Goal: Information Seeking & Learning: Learn about a topic

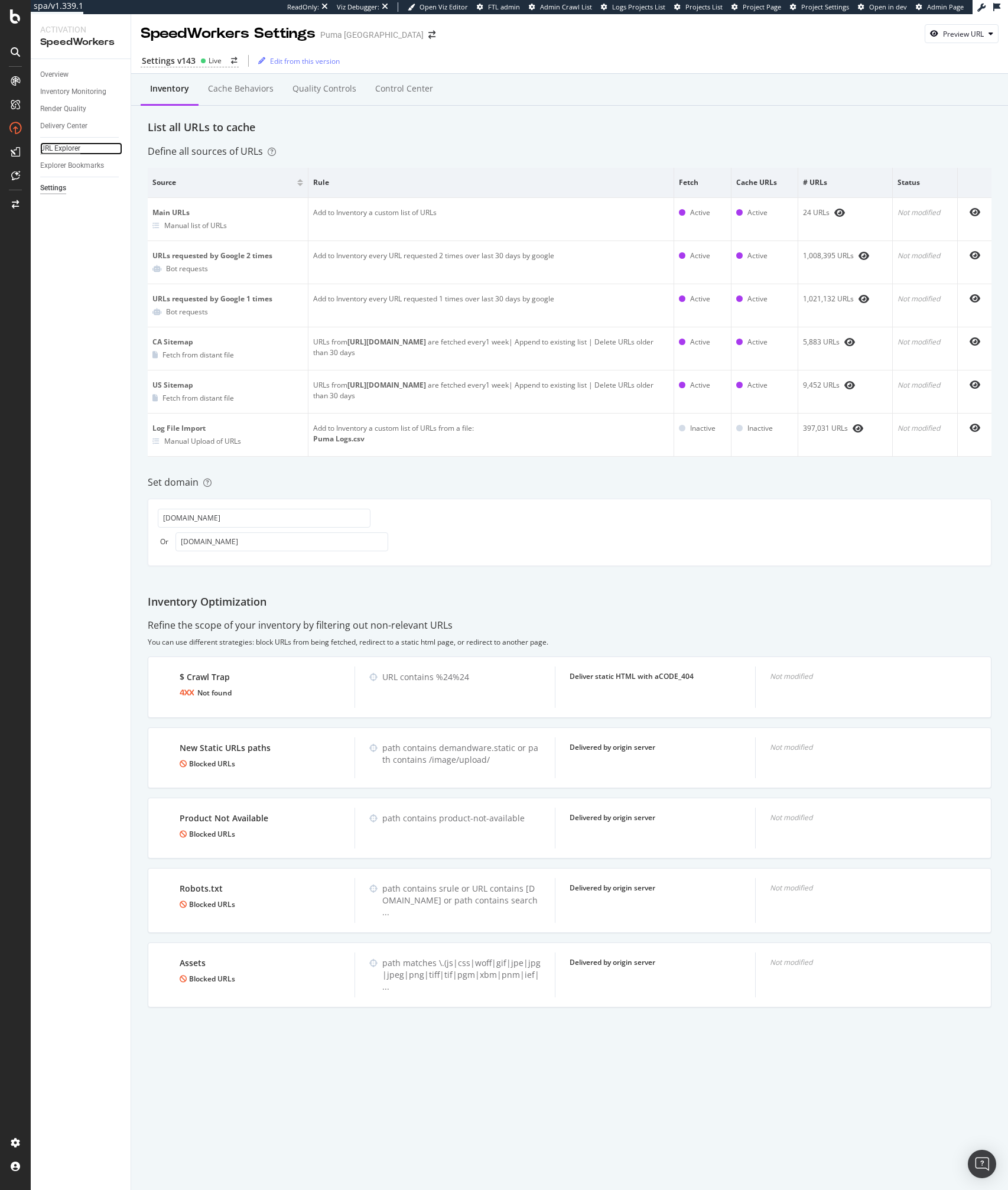
click at [57, 142] on div "URL Explorer" at bounding box center [60, 148] width 40 height 12
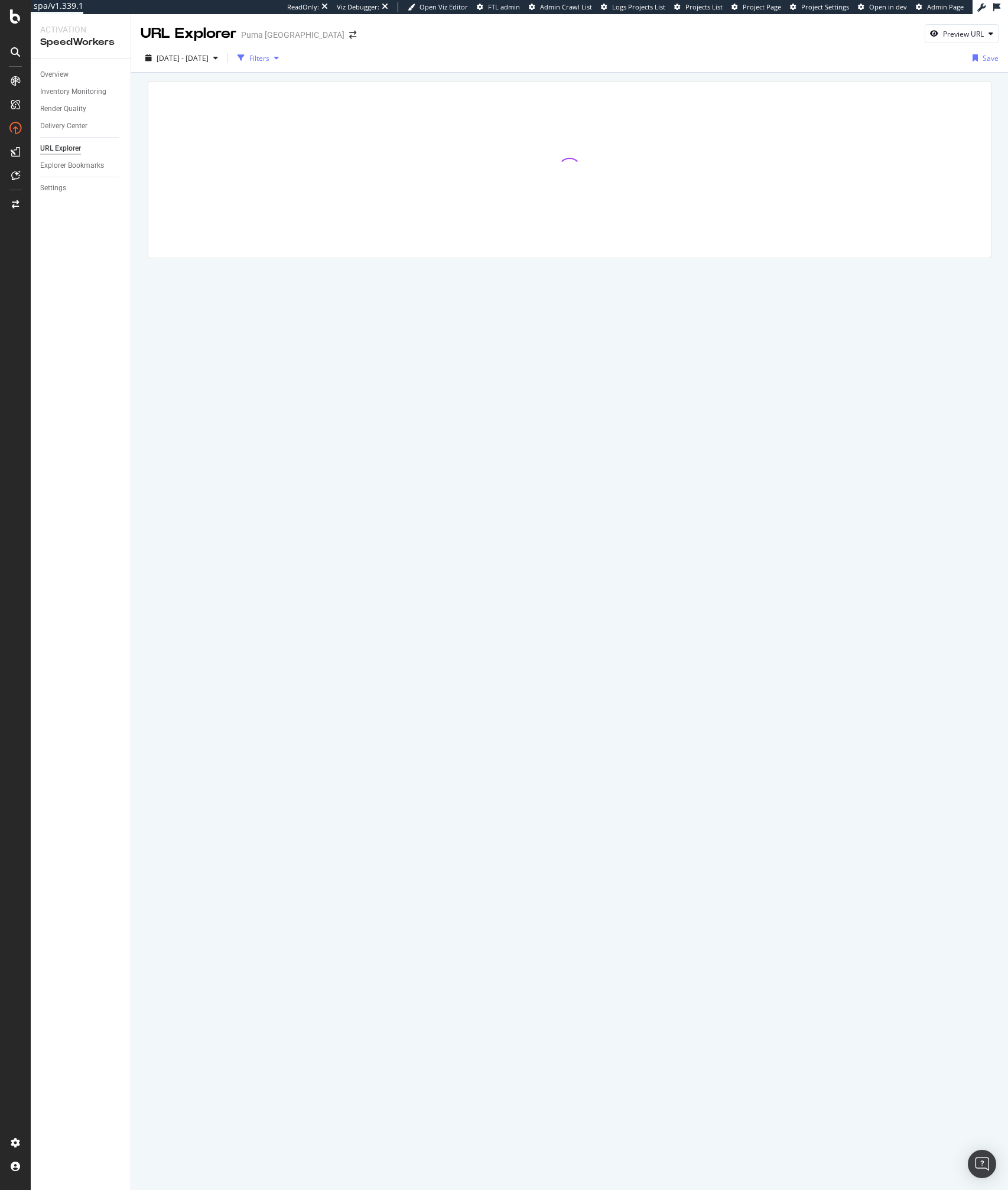
click at [269, 57] on div "Filters" at bounding box center [259, 58] width 20 height 10
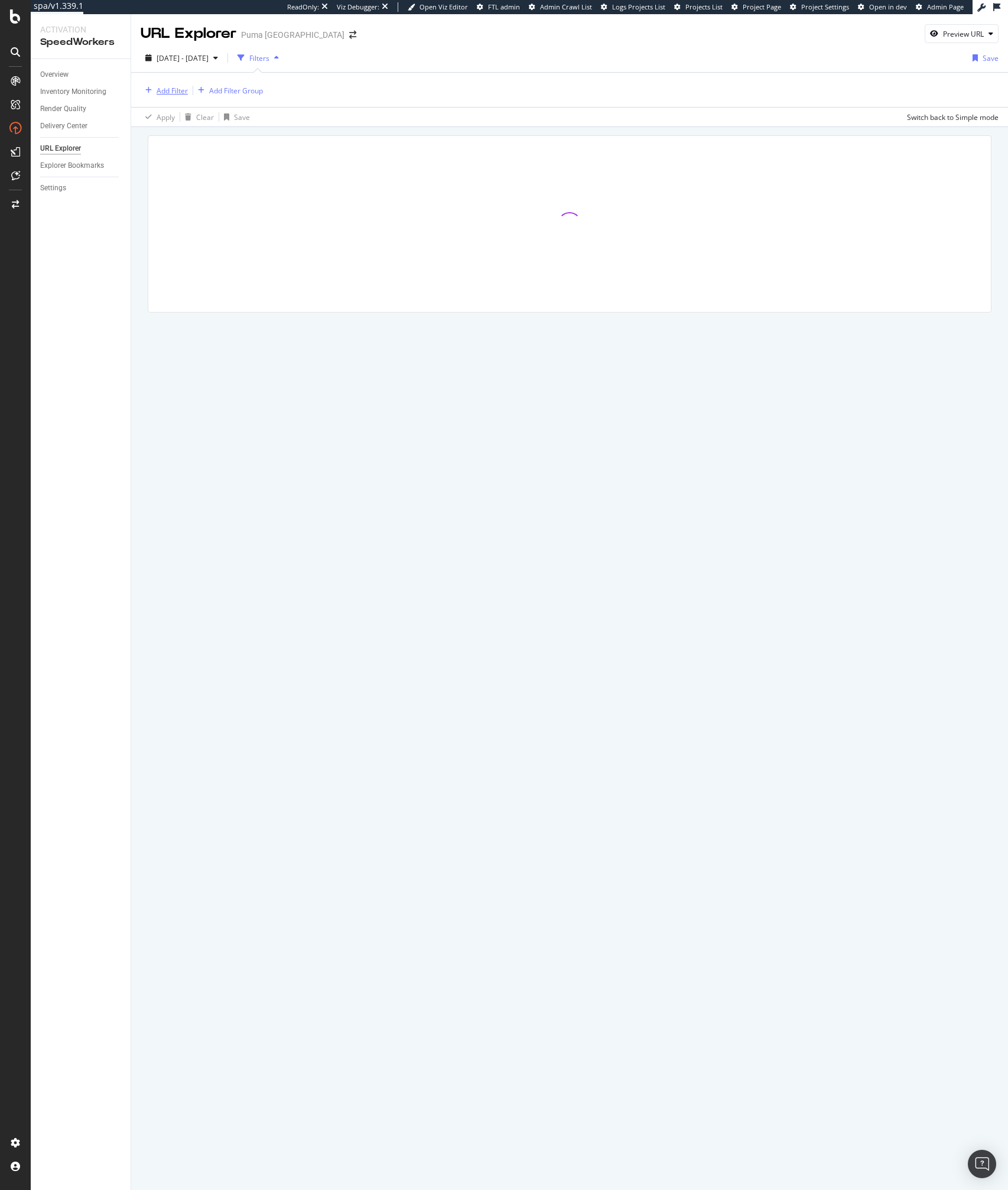
click at [164, 90] on div "Add Filter" at bounding box center [172, 91] width 31 height 10
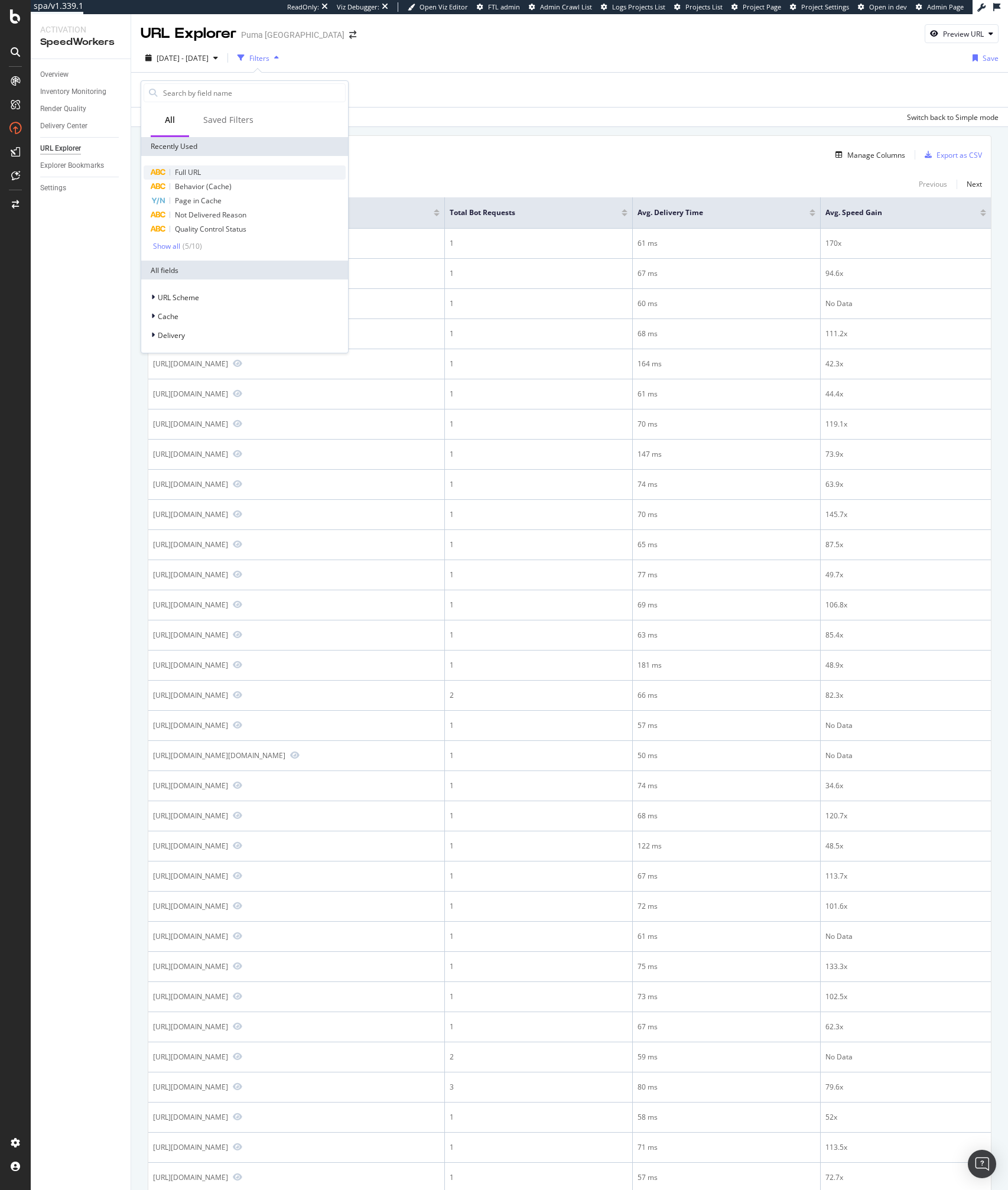
click at [187, 171] on span "Full URL" at bounding box center [187, 172] width 26 height 10
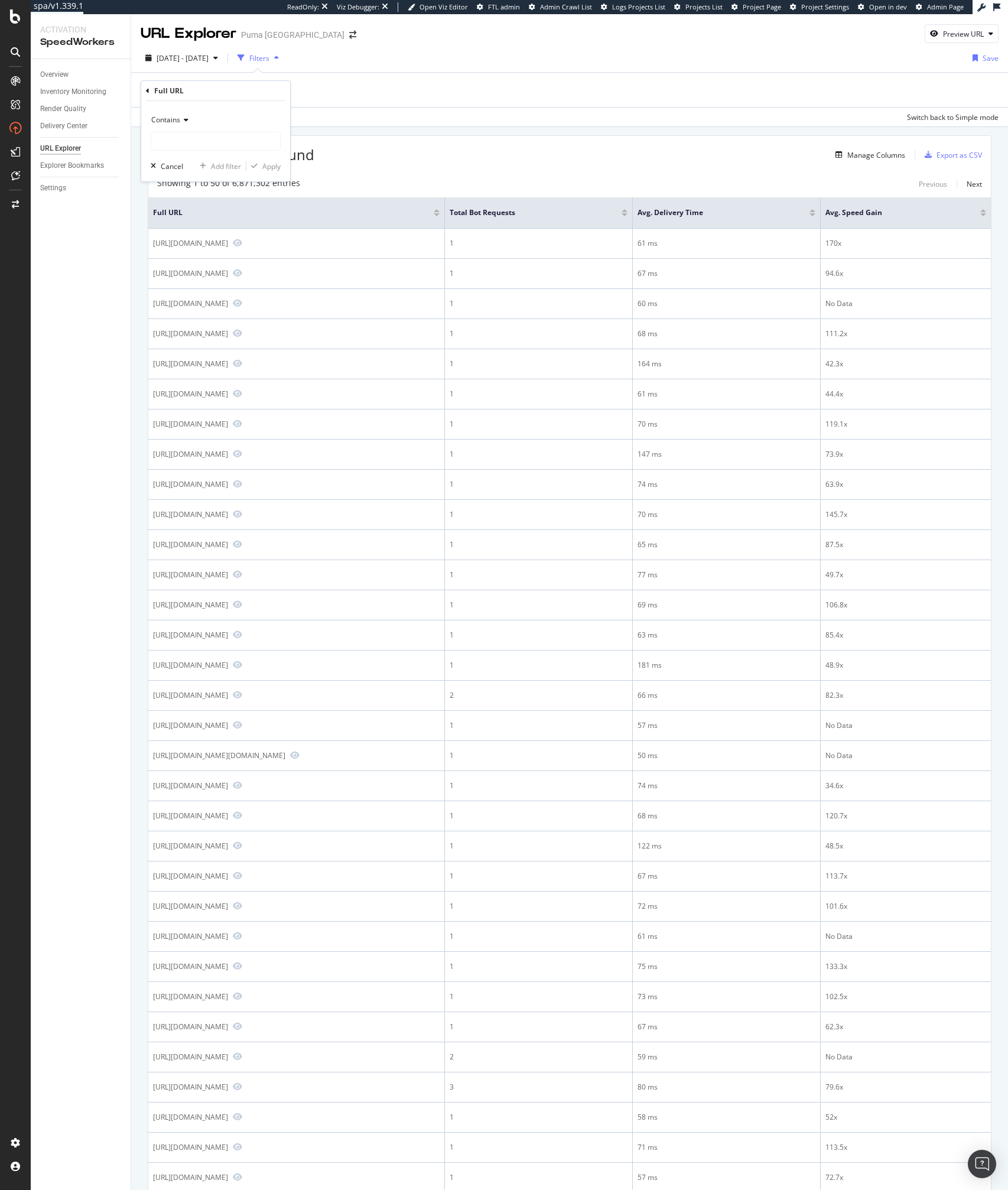
click at [197, 154] on div "Contains Cancel Add filter Apply" at bounding box center [215, 141] width 149 height 80
click at [198, 149] on input "text" at bounding box center [215, 142] width 129 height 19
type input "ca."
click at [131, 583] on div "6,871,302 Entries found Manage Columns Export as CSV Showing 1 to 50 of 6,871,3…" at bounding box center [569, 964] width 877 height 1675
click at [215, 91] on div "missing value" at bounding box center [206, 90] width 45 height 10
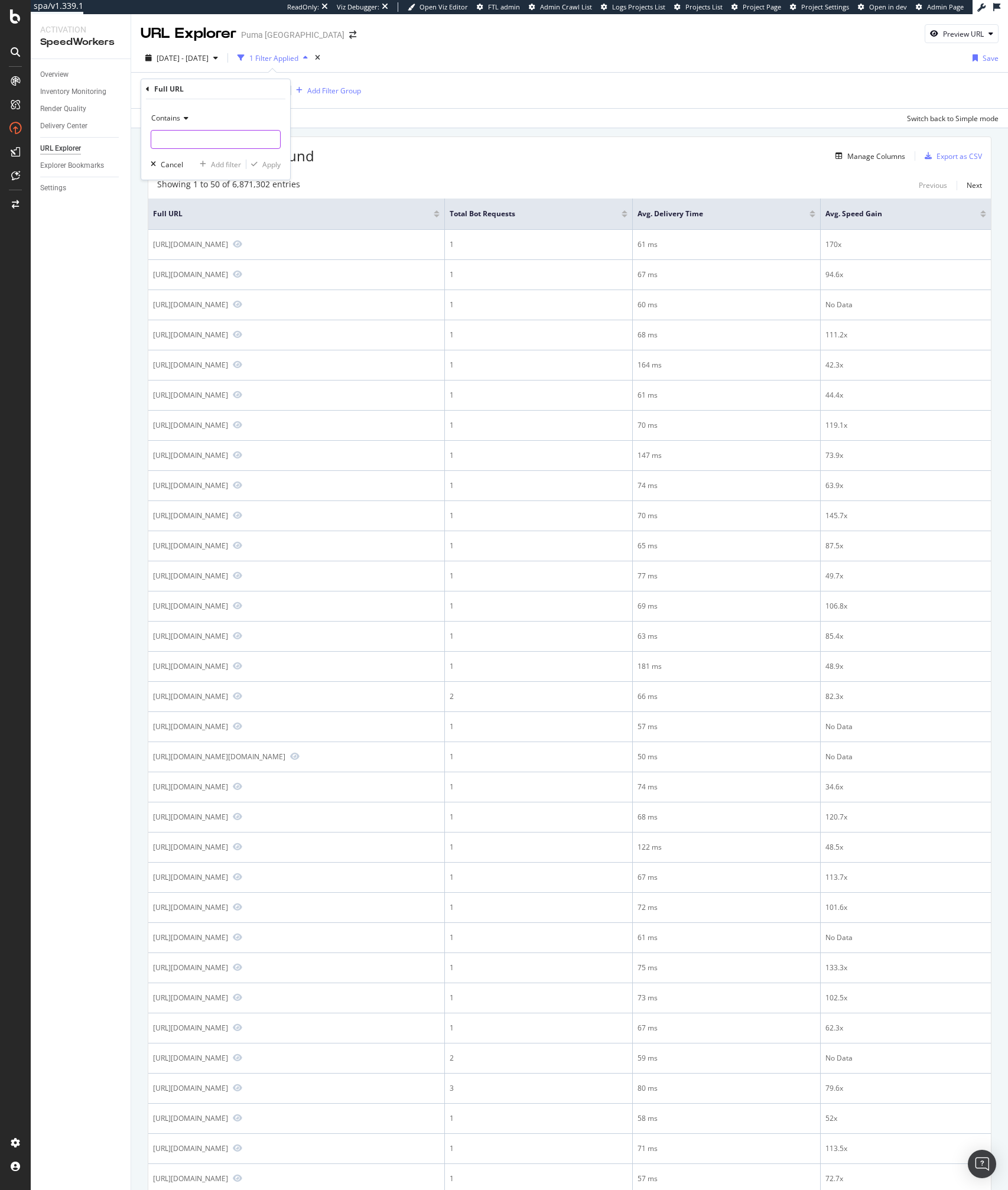
click at [174, 136] on input "text" at bounding box center [215, 140] width 129 height 19
type input "/us/en/"
click at [269, 168] on div "Apply" at bounding box center [271, 165] width 18 height 10
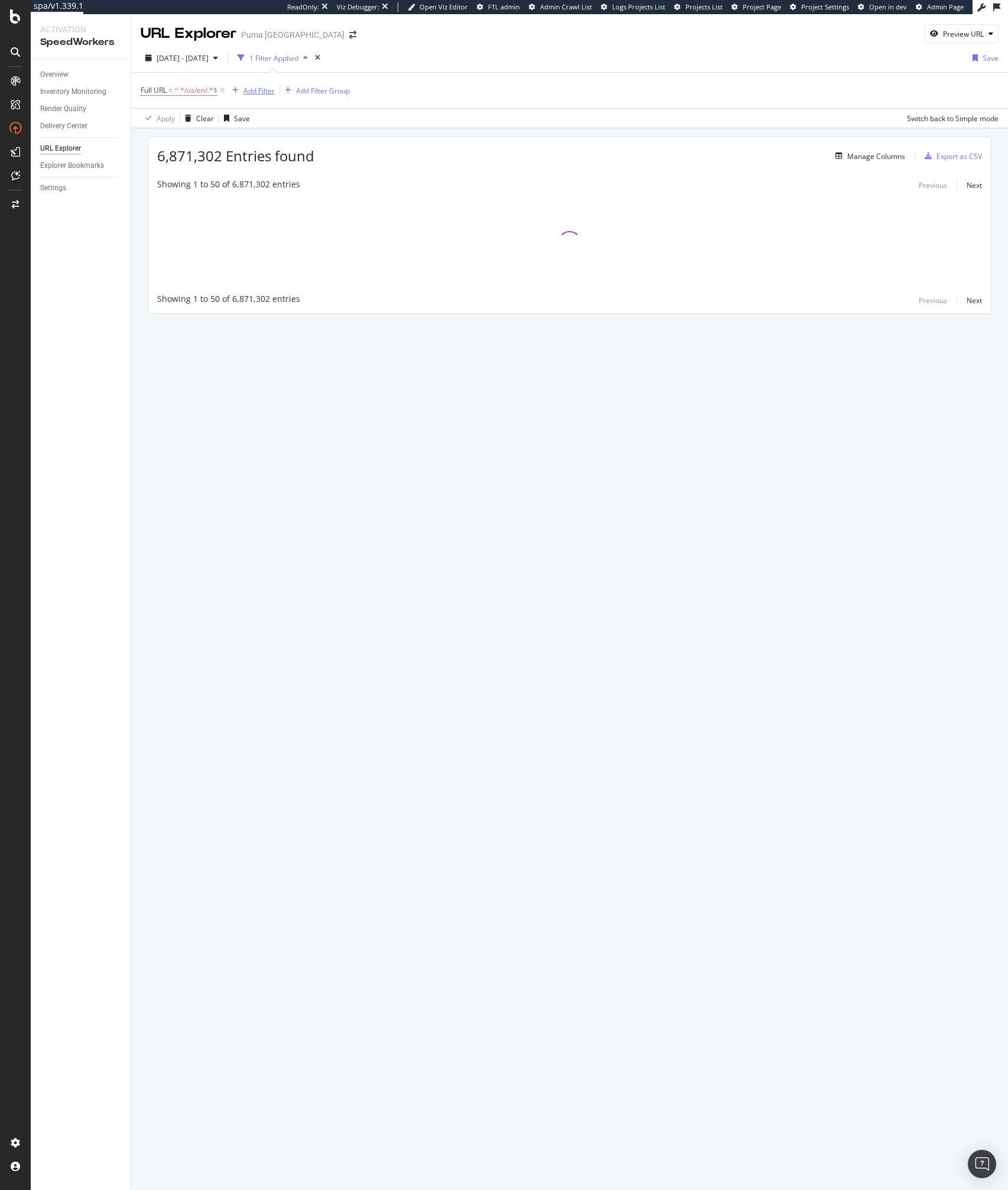
click at [261, 88] on div "Add Filter" at bounding box center [259, 91] width 31 height 10
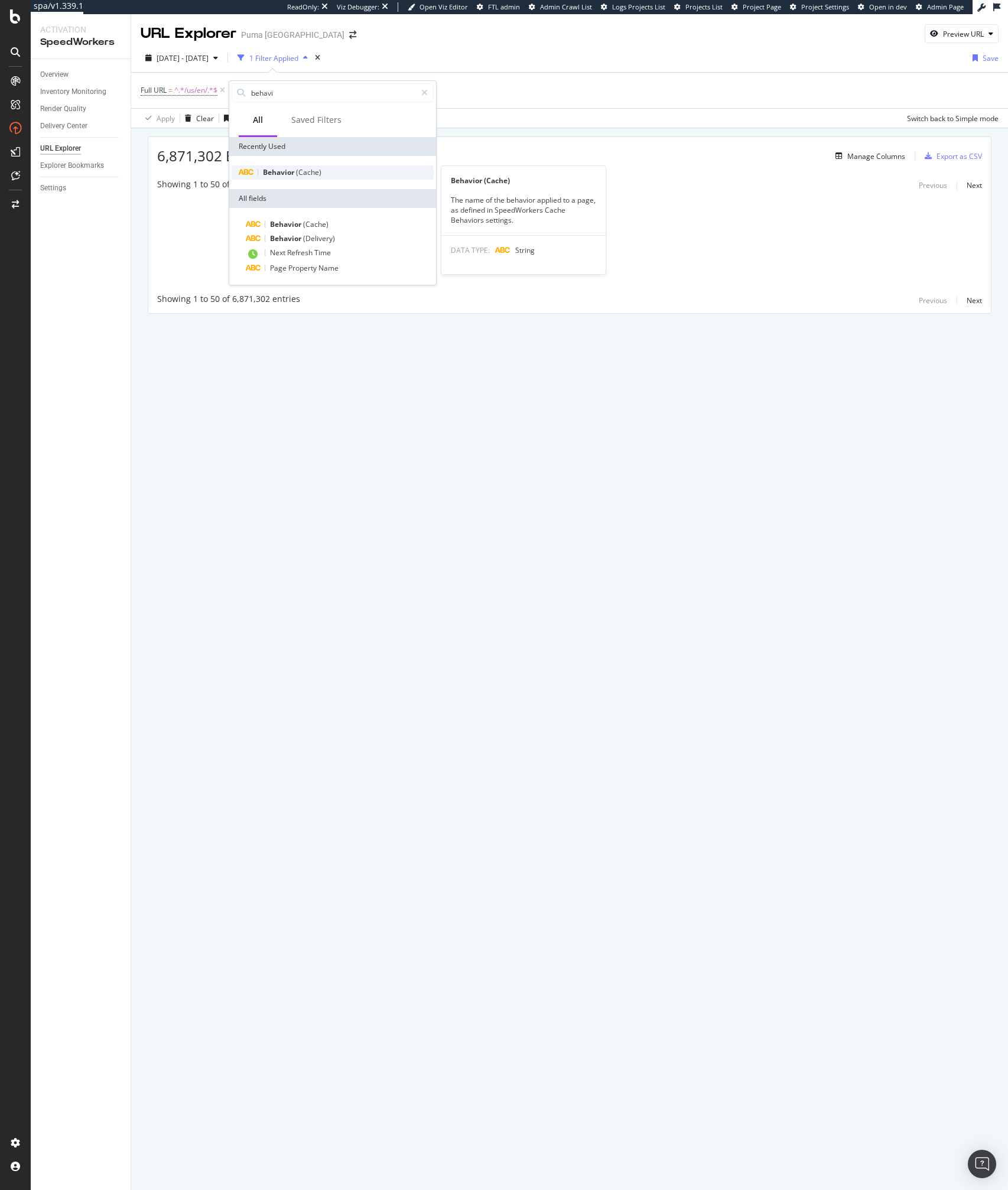
type input "behavi"
click at [308, 165] on div "Behavior (Cache)" at bounding box center [332, 172] width 202 height 14
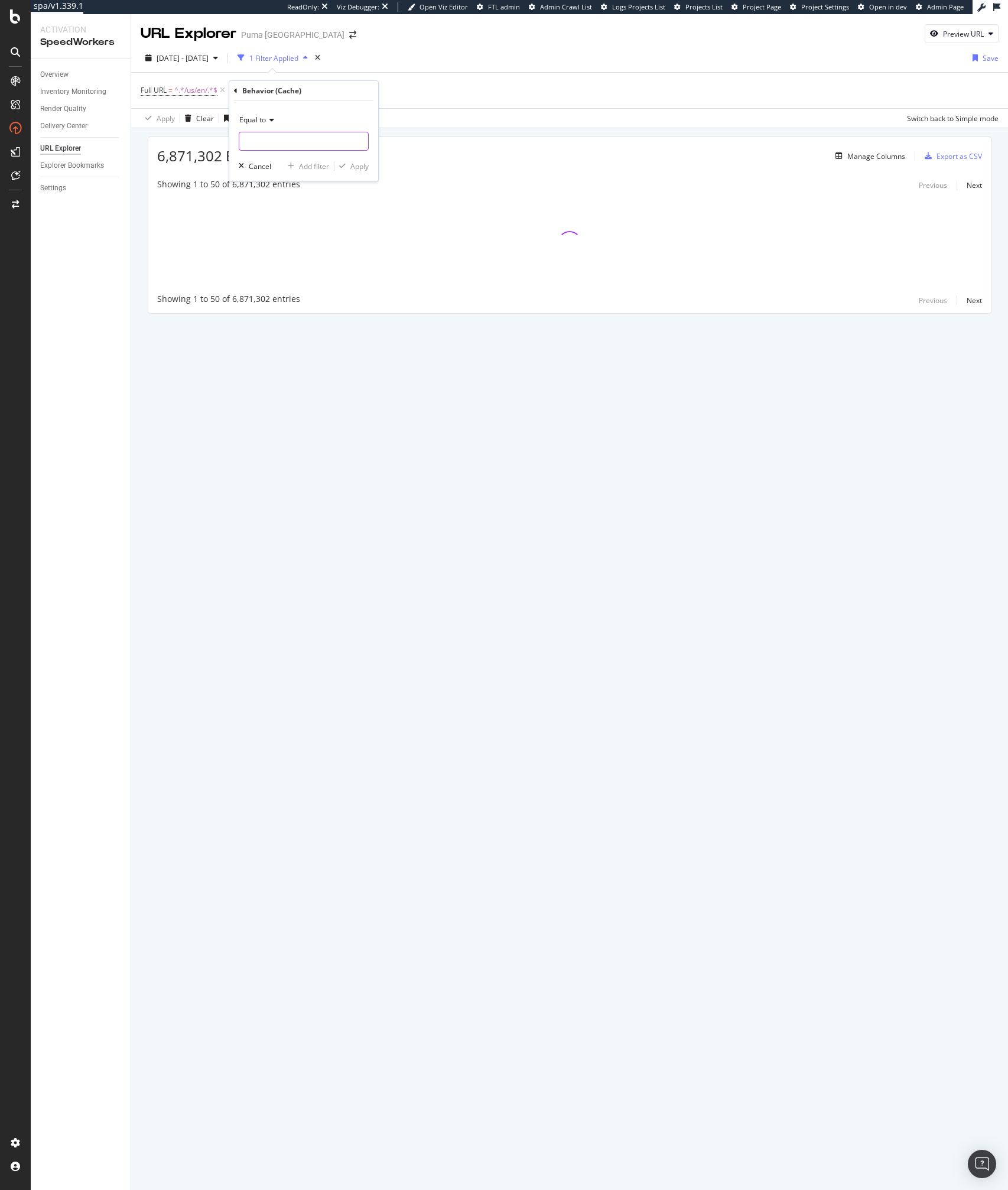
click at [269, 144] on input "text" at bounding box center [303, 142] width 129 height 19
click at [265, 159] on span "PDP" at bounding box center [279, 157] width 73 height 10
type input "PDP"
click at [350, 163] on div "Apply" at bounding box center [359, 166] width 18 height 10
click at [365, 92] on div "Add Filter" at bounding box center [366, 91] width 31 height 10
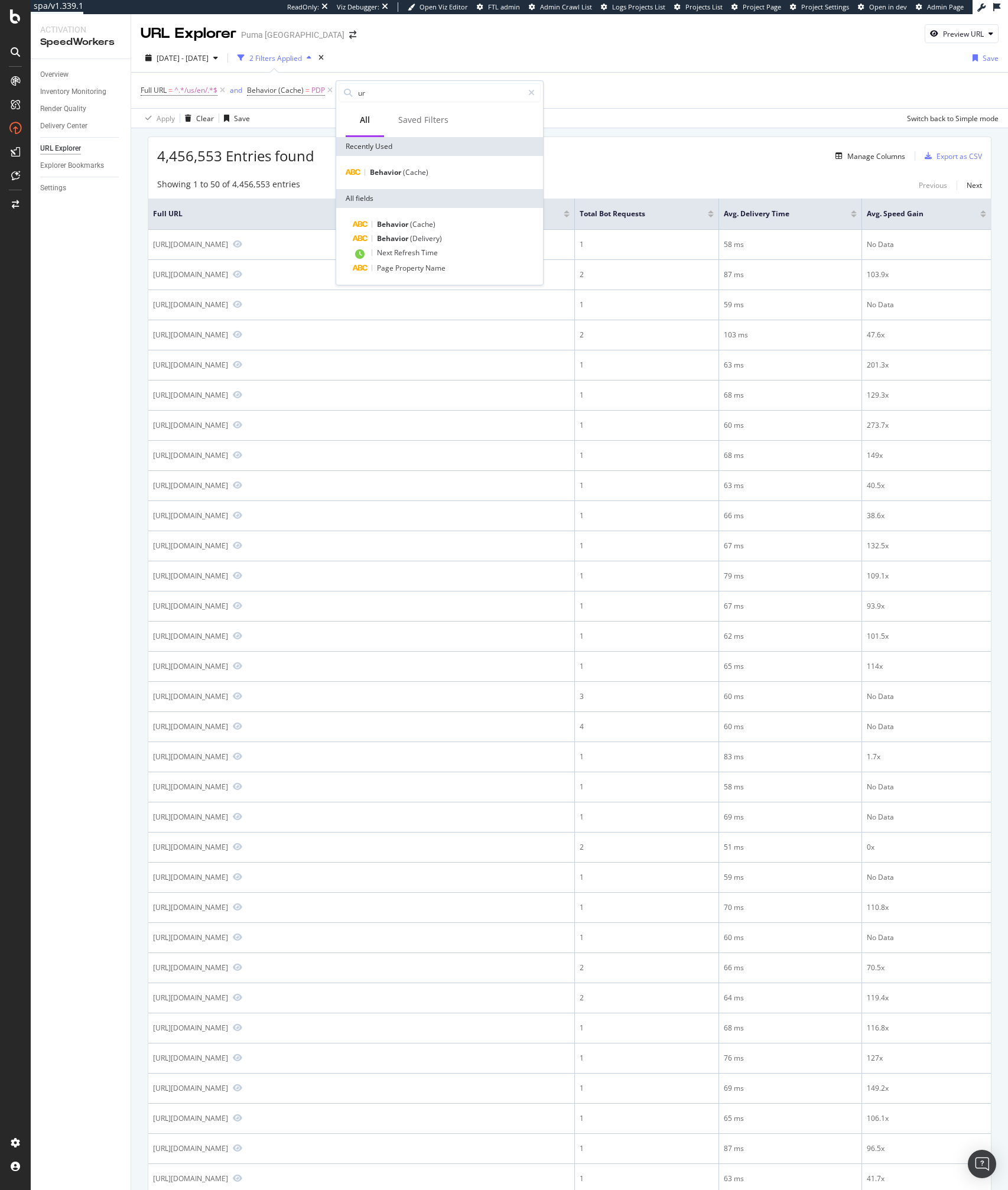
type input "url"
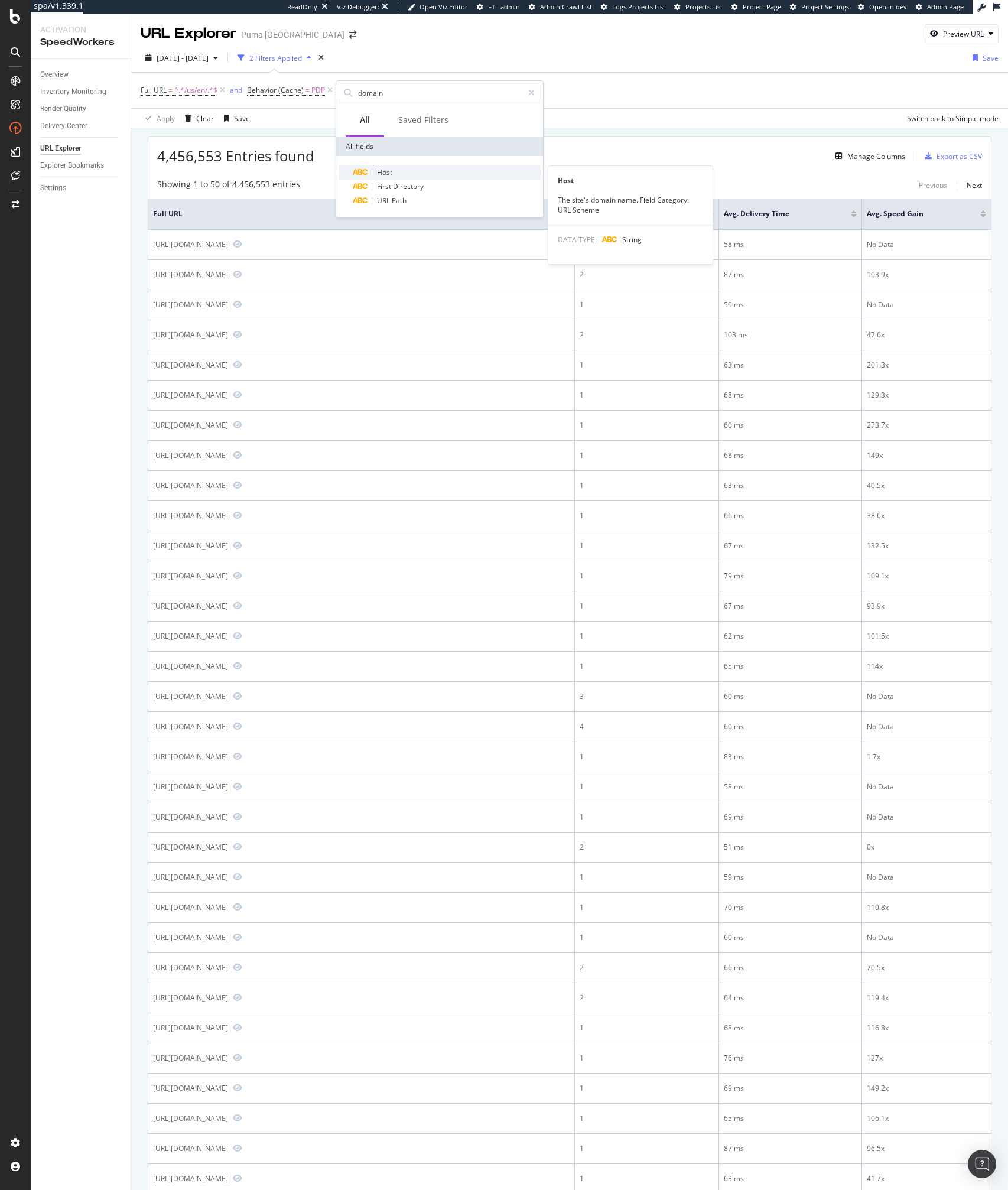
type input "domain"
click at [388, 173] on span "Host" at bounding box center [384, 172] width 15 height 10
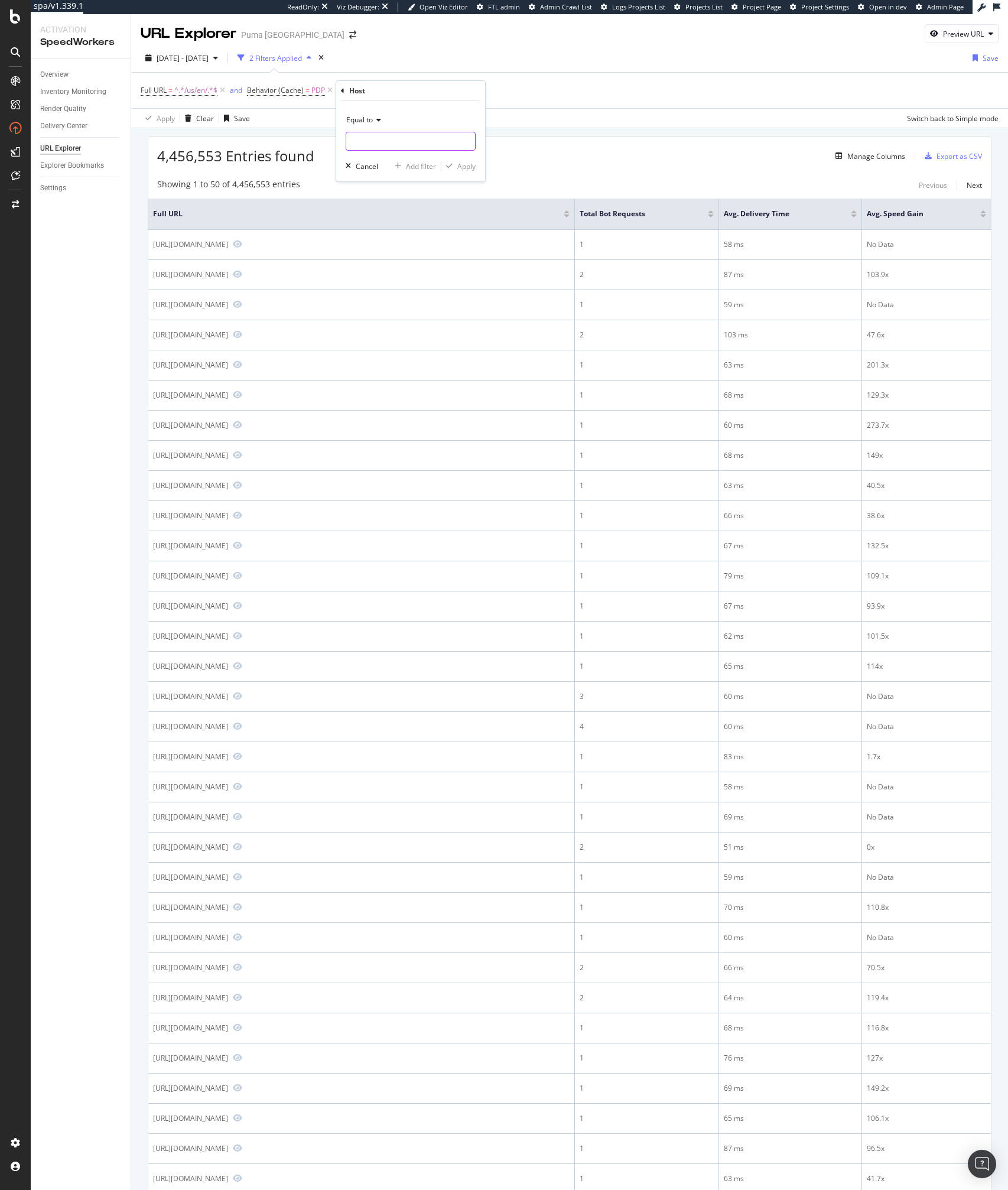
click at [373, 140] on input "text" at bounding box center [411, 142] width 129 height 19
click at [368, 126] on div "Equal to" at bounding box center [411, 120] width 130 height 19
click at [373, 158] on span "Not equal to" at bounding box center [371, 160] width 40 height 10
click at [365, 146] on input "text" at bounding box center [411, 142] width 129 height 19
click at [418, 158] on span "us.puma.com" at bounding box center [386, 157] width 73 height 10
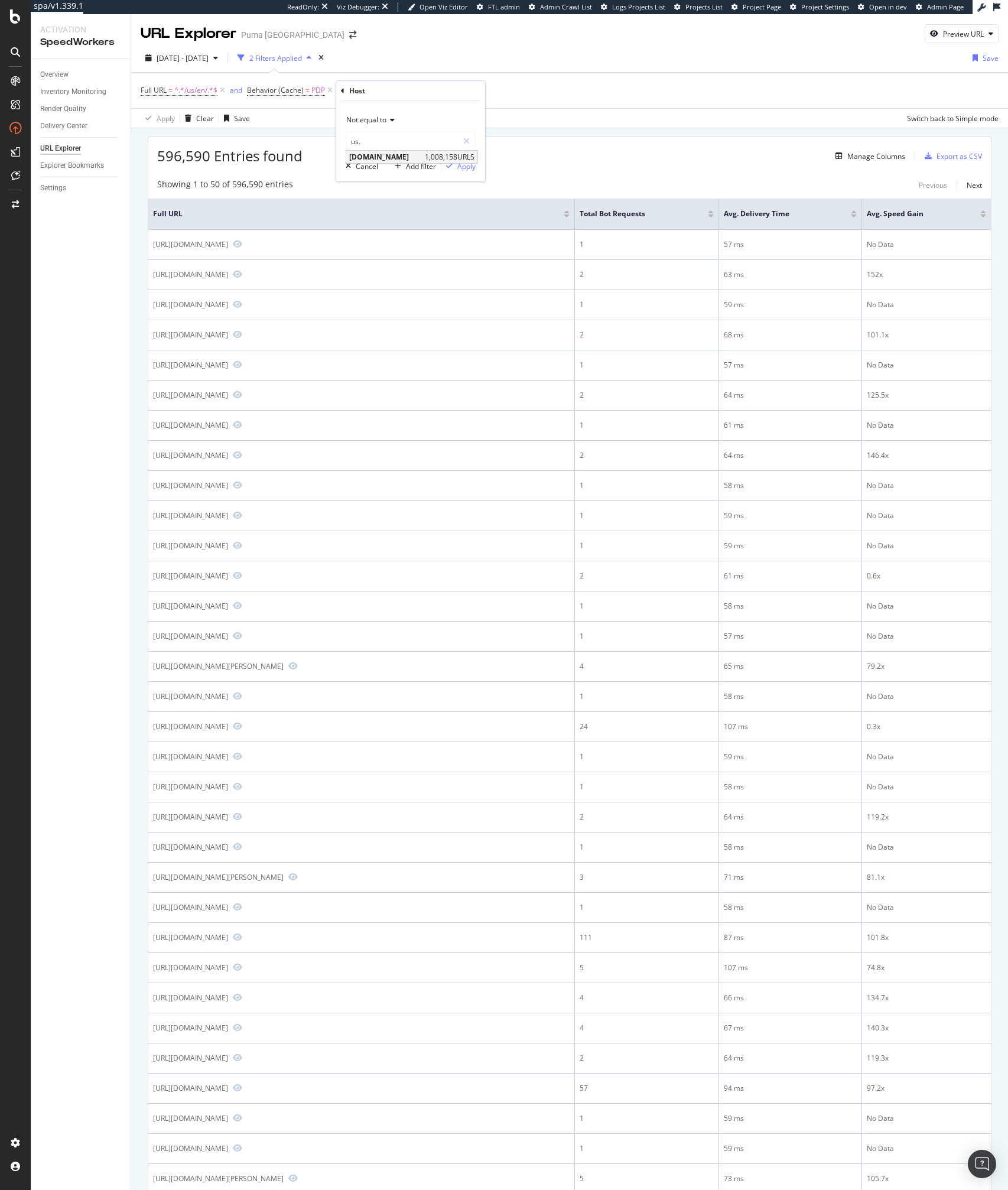
type input "us.puma.com"
click at [465, 166] on div "Apply" at bounding box center [466, 166] width 18 height 10
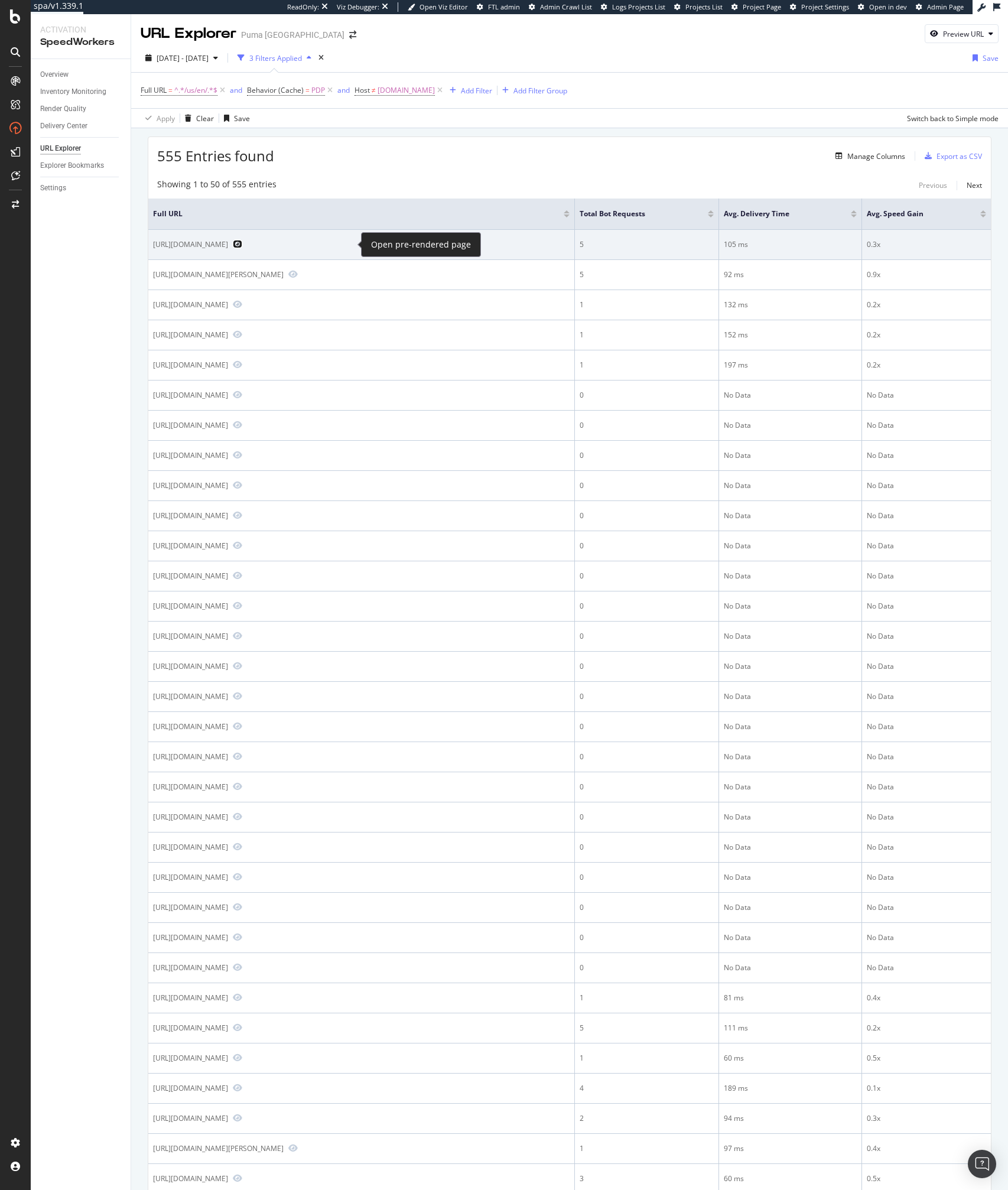
click at [242, 247] on icon "Preview https://ca.puma.com/us/en/pd/x-skull-mens-polo/596811" at bounding box center [237, 244] width 10 height 8
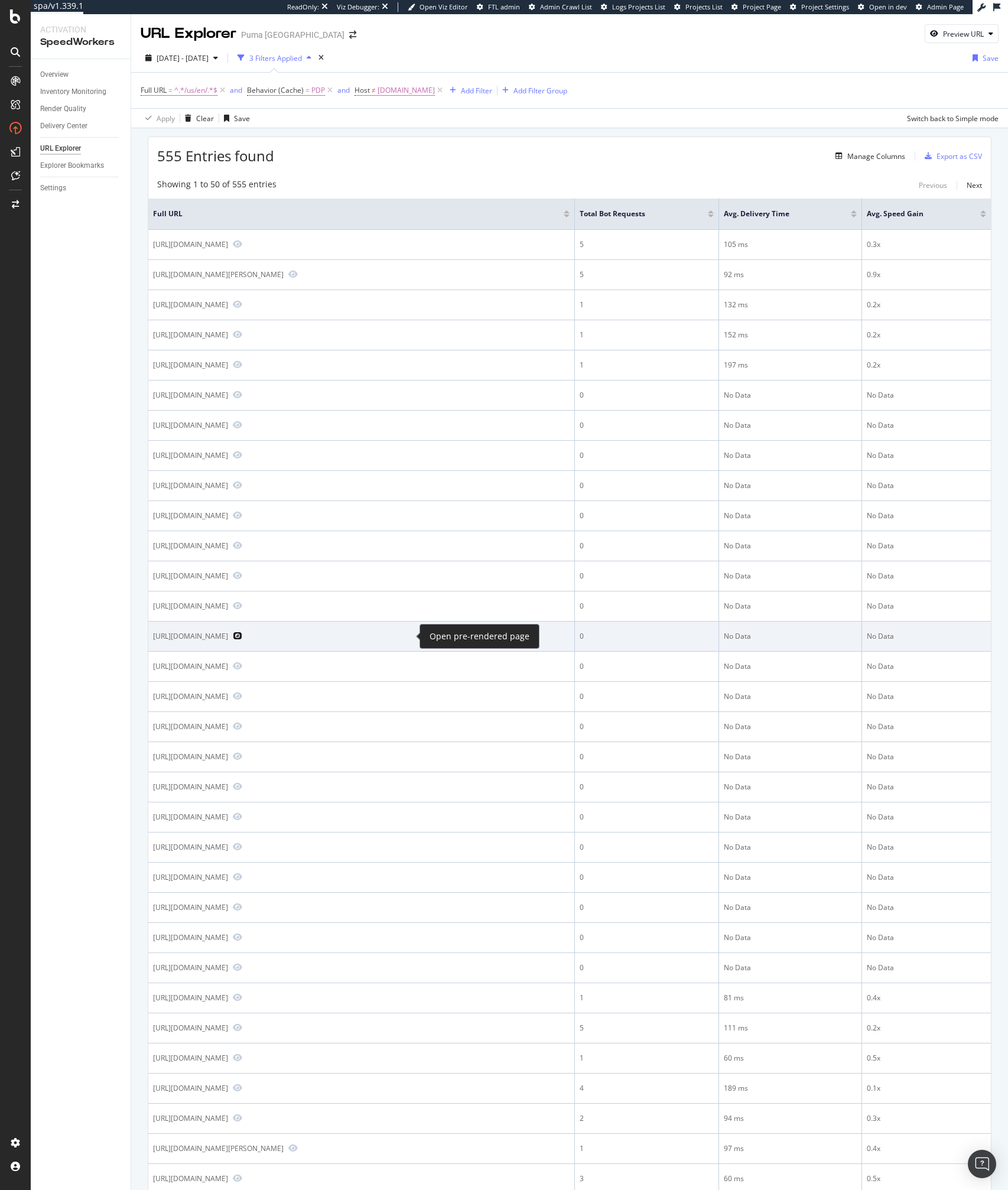
click at [242, 635] on icon "Preview https://ca.puma.com/us/en/pd/borrussia-dortmund-training-jersey/751765" at bounding box center [237, 635] width 10 height 8
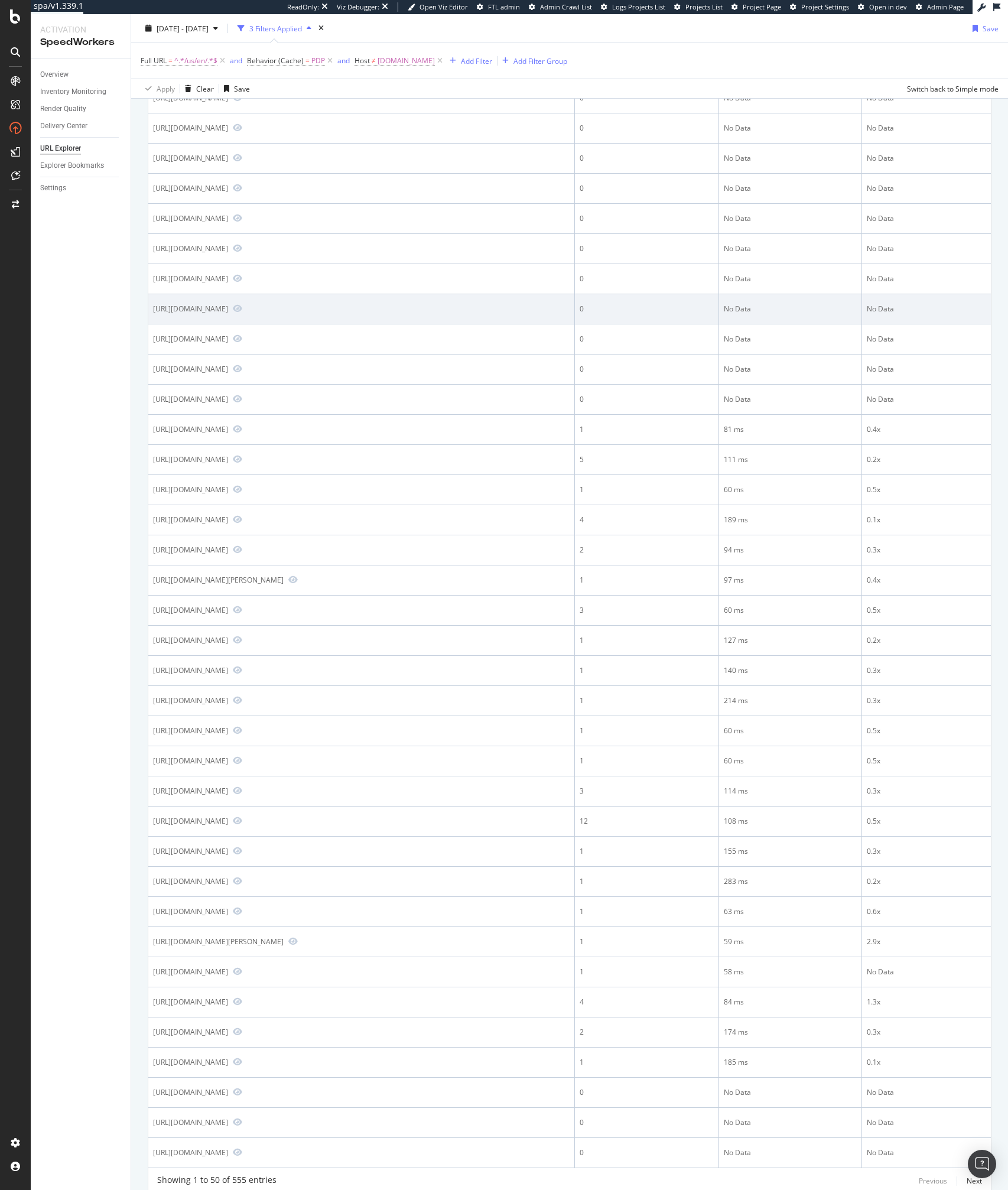
scroll to position [625, 0]
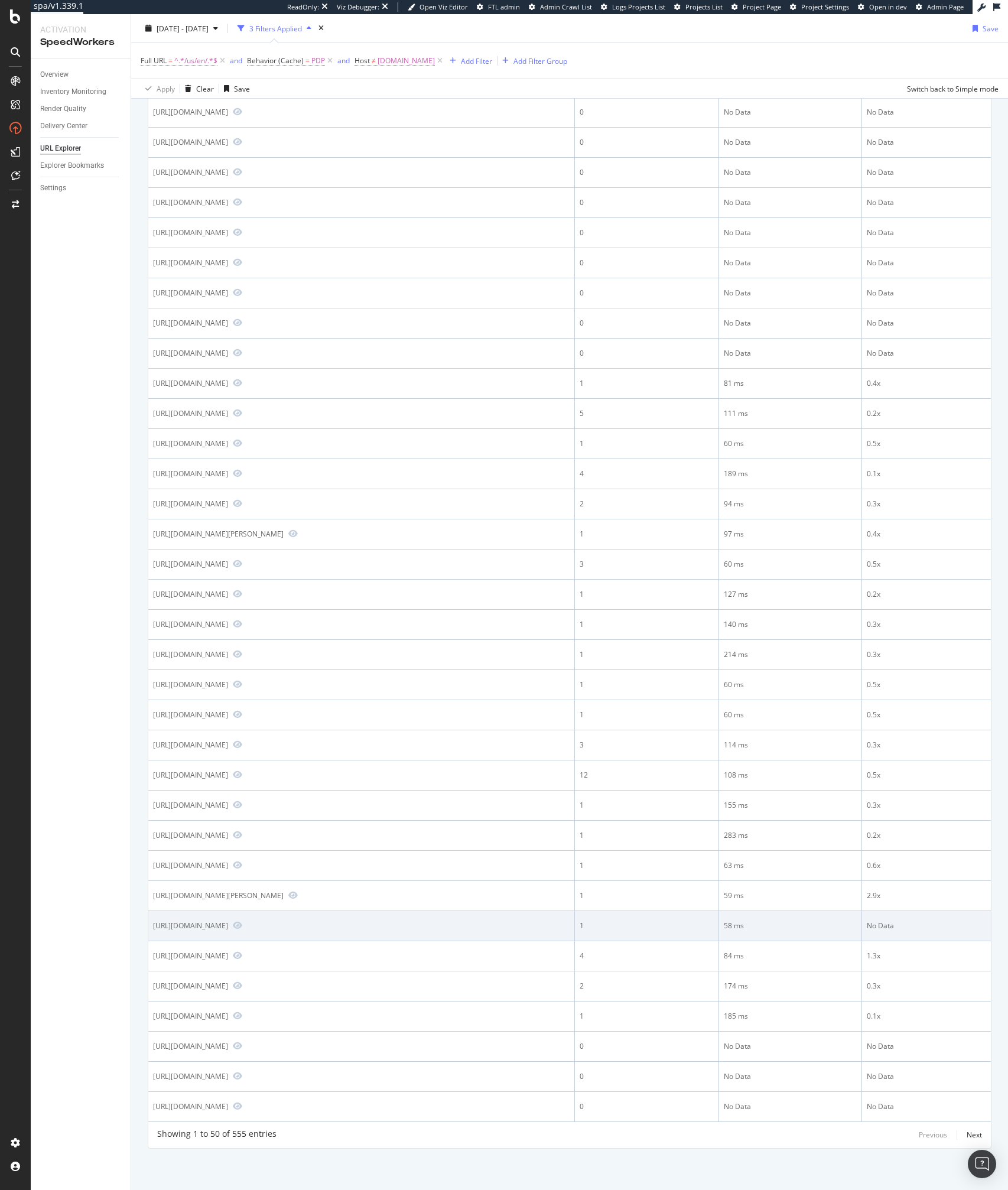
click at [223, 920] on div "https://ca.puma.com/us/en/pd/power-bnd-mens-training-tee/518975?swatch=03" at bounding box center [191, 925] width 75 height 10
copy div "https://ca.puma.com/us/en/pd/power-bnd-mens-training-tee/518975?swatch=03"
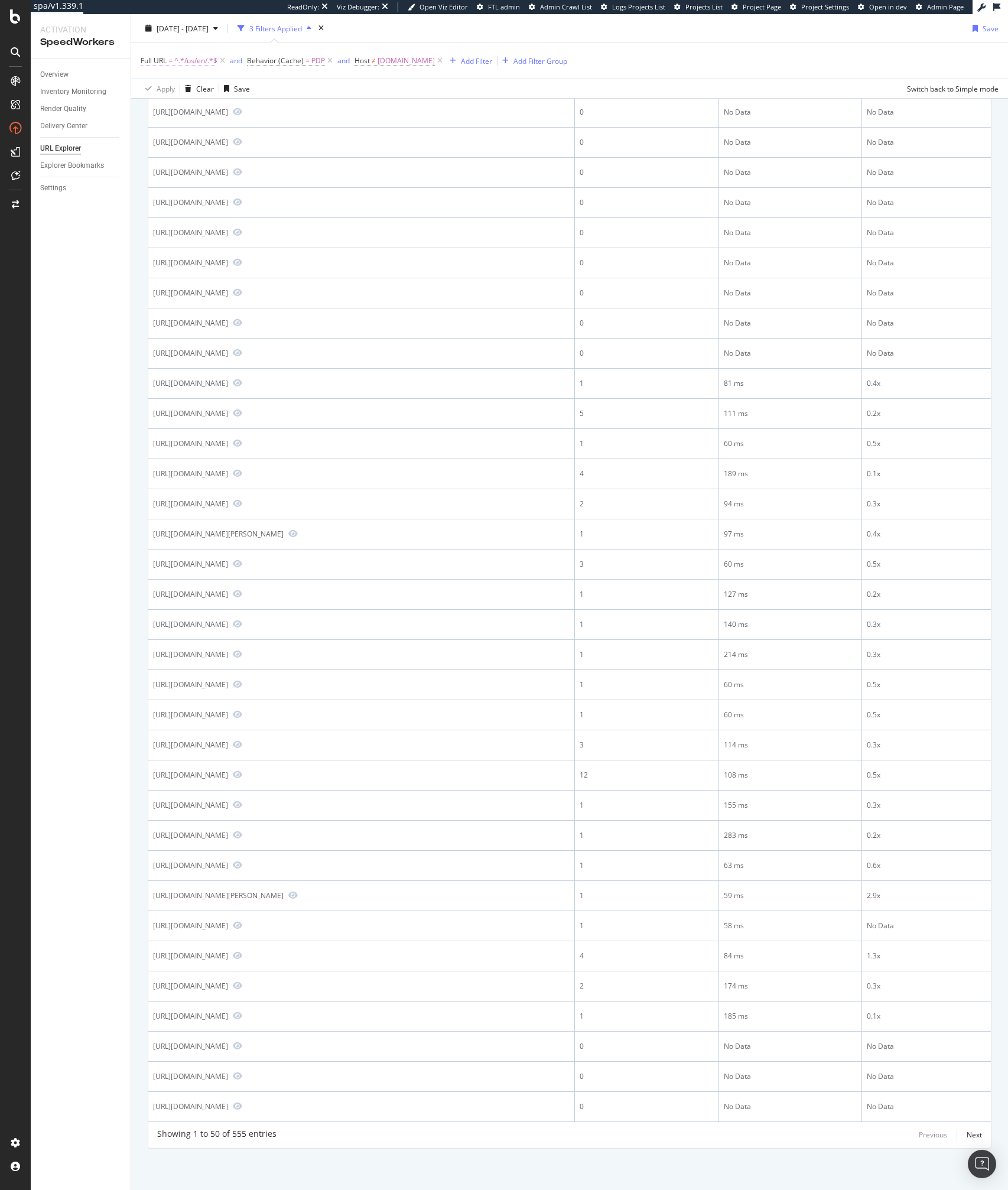
click at [197, 68] on span "^.*/us/en/.*$" at bounding box center [196, 61] width 43 height 17
click at [203, 111] on input "/us/en/" at bounding box center [207, 110] width 112 height 19
type input "/us/es/"
click at [270, 138] on div "Apply" at bounding box center [271, 135] width 18 height 10
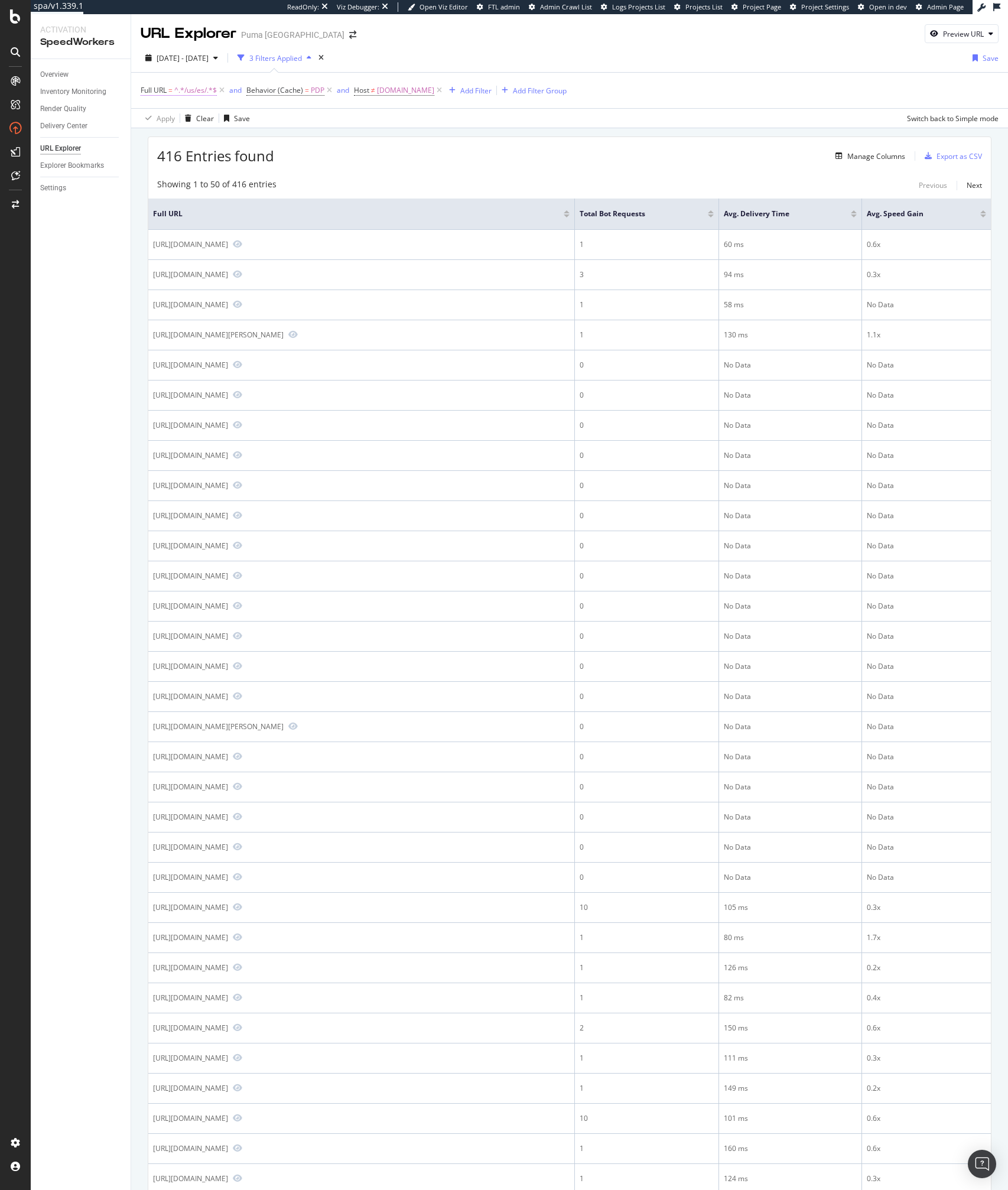
click at [186, 89] on span "^.*/us/es/.*$" at bounding box center [195, 91] width 43 height 17
click at [179, 138] on input "/us/es/" at bounding box center [207, 140] width 112 height 19
type input "/es/"
click at [274, 166] on div "Apply" at bounding box center [271, 165] width 18 height 10
click at [189, 92] on span "^.*/es/.*$" at bounding box center [190, 91] width 33 height 17
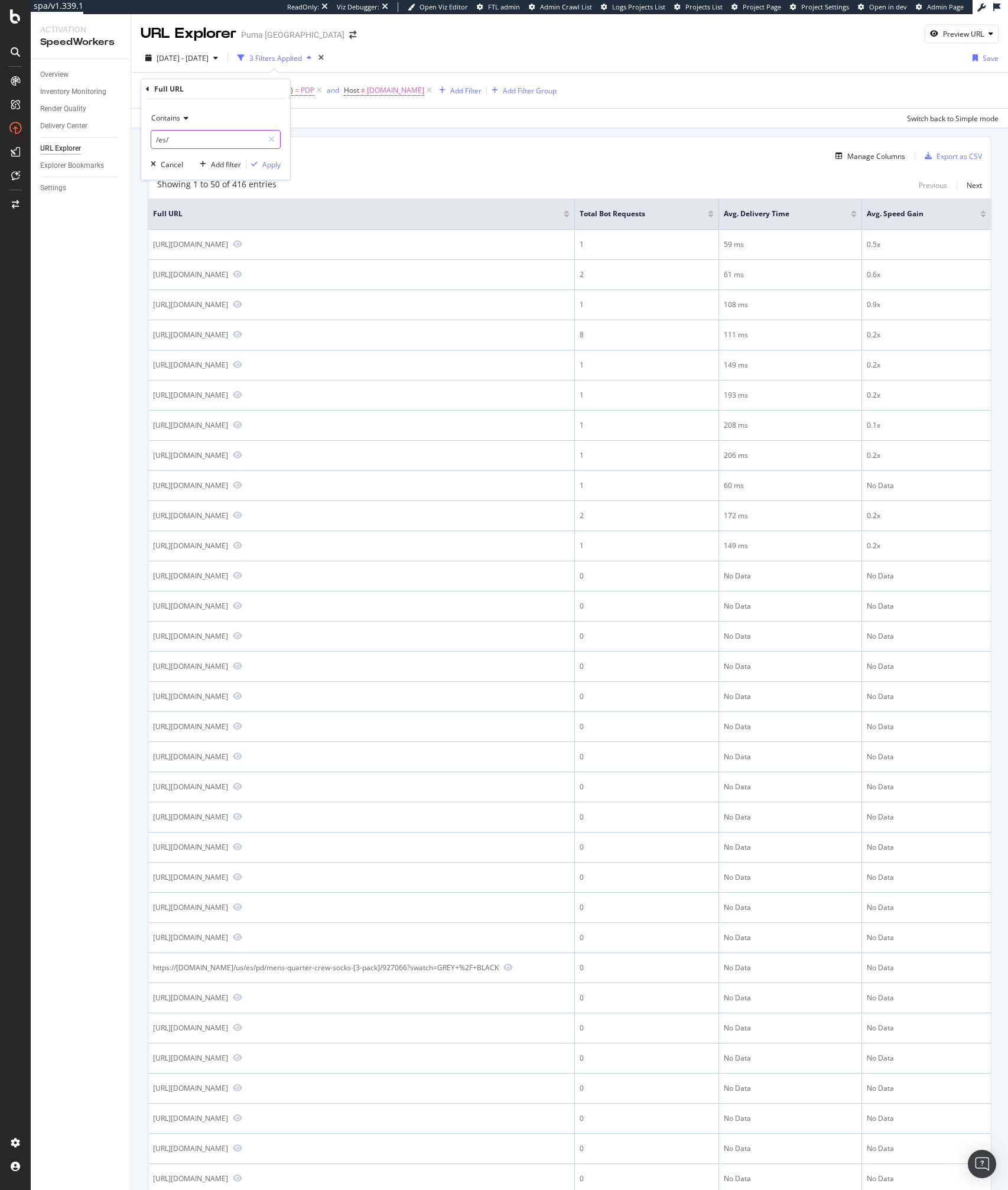
click at [179, 134] on input "/es/" at bounding box center [207, 140] width 112 height 19
type input "/fr/"
click at [270, 168] on div "Apply" at bounding box center [271, 165] width 18 height 10
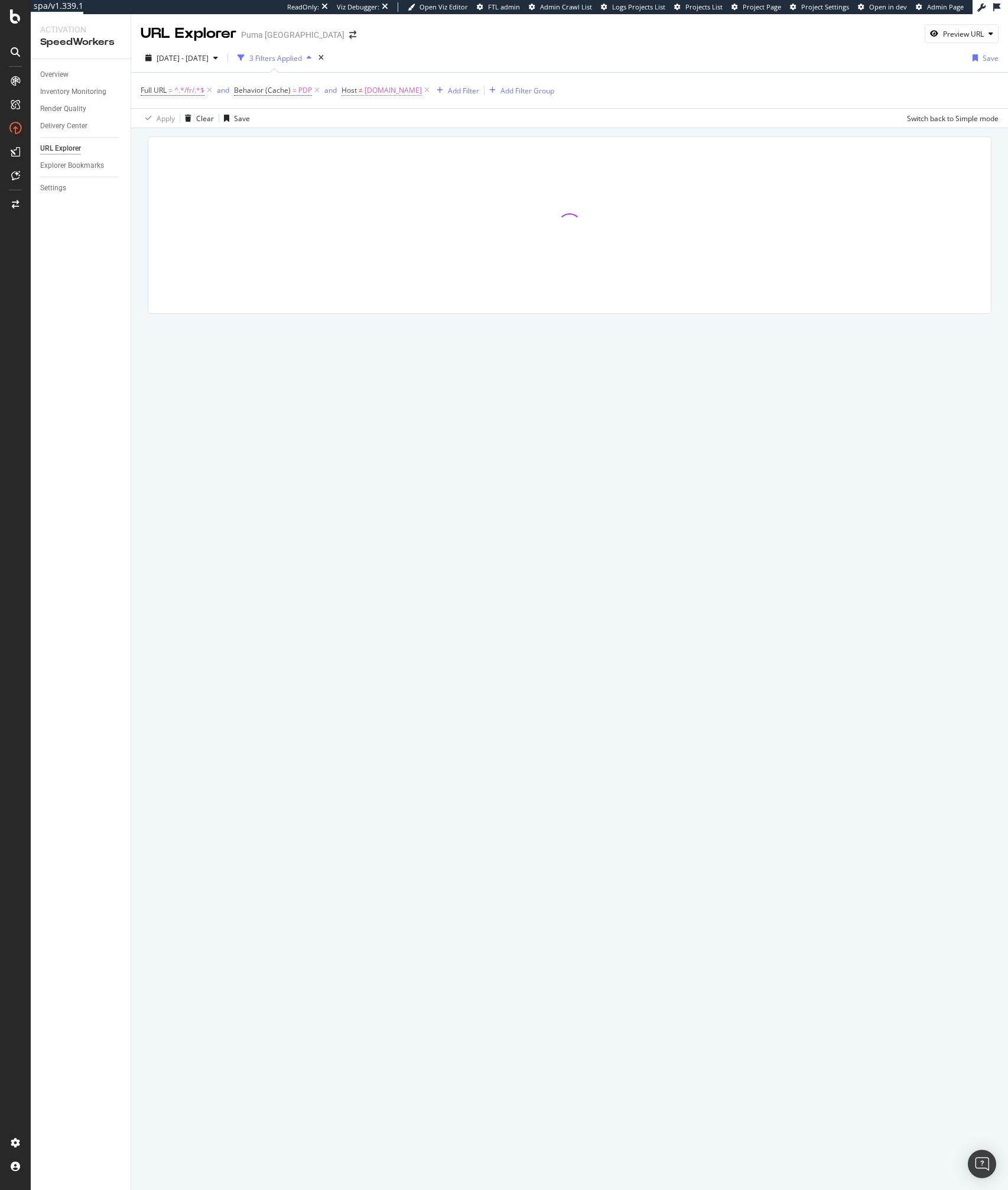
click at [374, 91] on span "us.puma.com" at bounding box center [393, 91] width 57 height 17
click at [361, 140] on input "us.puma.com" at bounding box center [407, 140] width 112 height 19
click at [359, 140] on input "us.puma.com" at bounding box center [407, 140] width 112 height 19
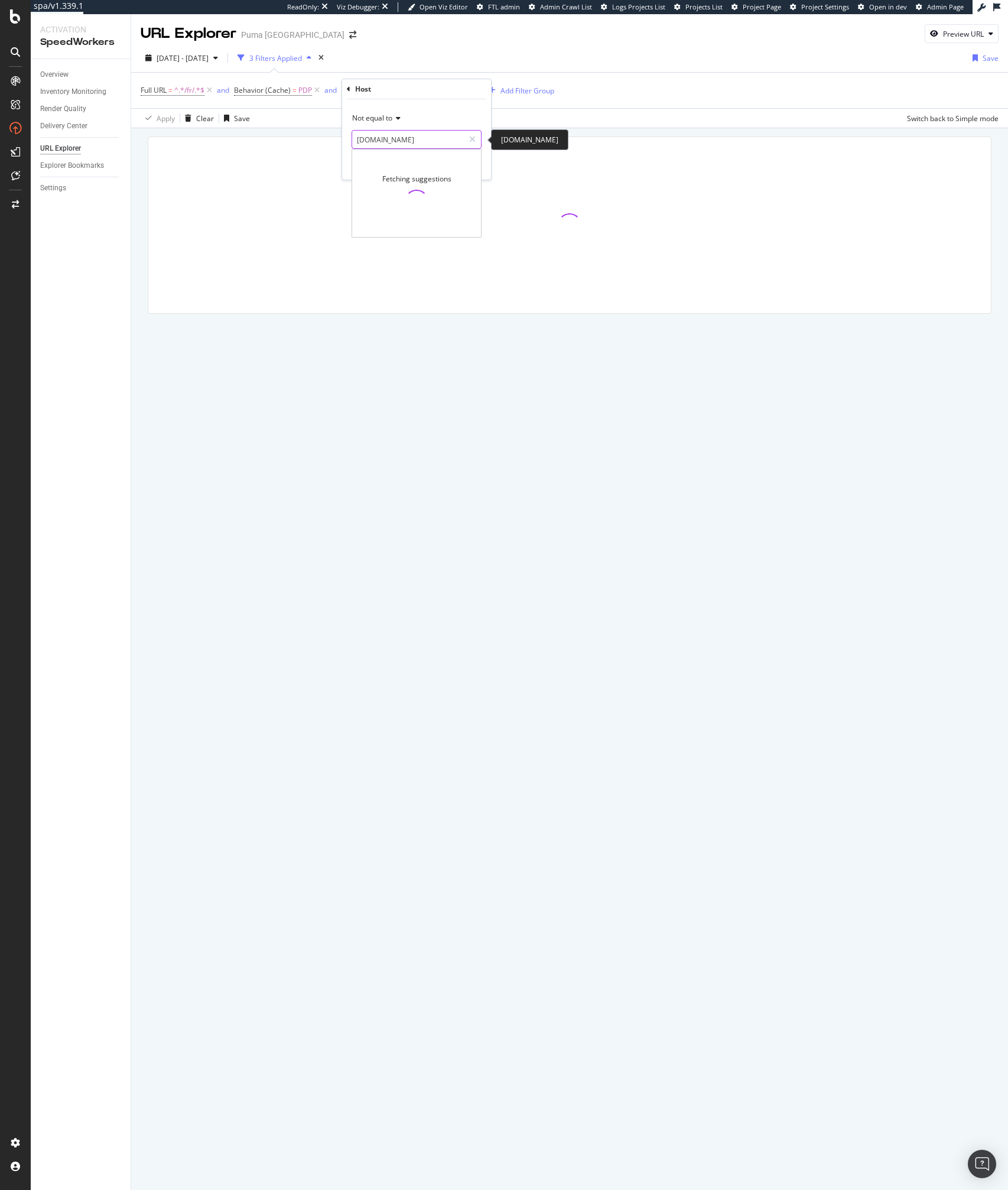
type input "ca.puma.com"
click at [390, 152] on span "ca.puma.com" at bounding box center [394, 155] width 78 height 10
click at [475, 158] on button "Apply" at bounding box center [464, 164] width 34 height 12
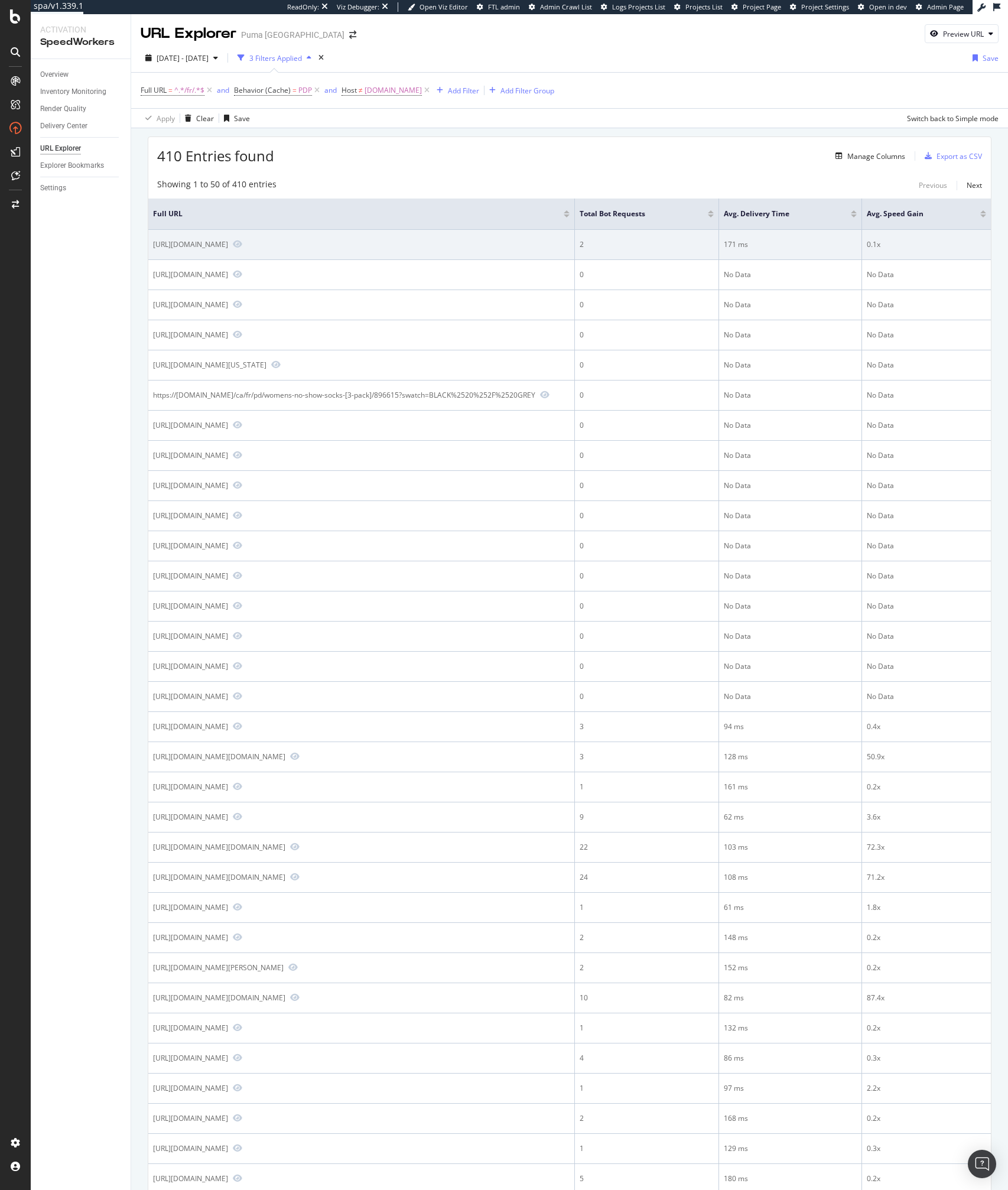
click at [198, 245] on div "[URL][DOMAIN_NAME]" at bounding box center [191, 244] width 75 height 10
click at [179, 247] on div "[URL][DOMAIN_NAME]" at bounding box center [191, 244] width 75 height 10
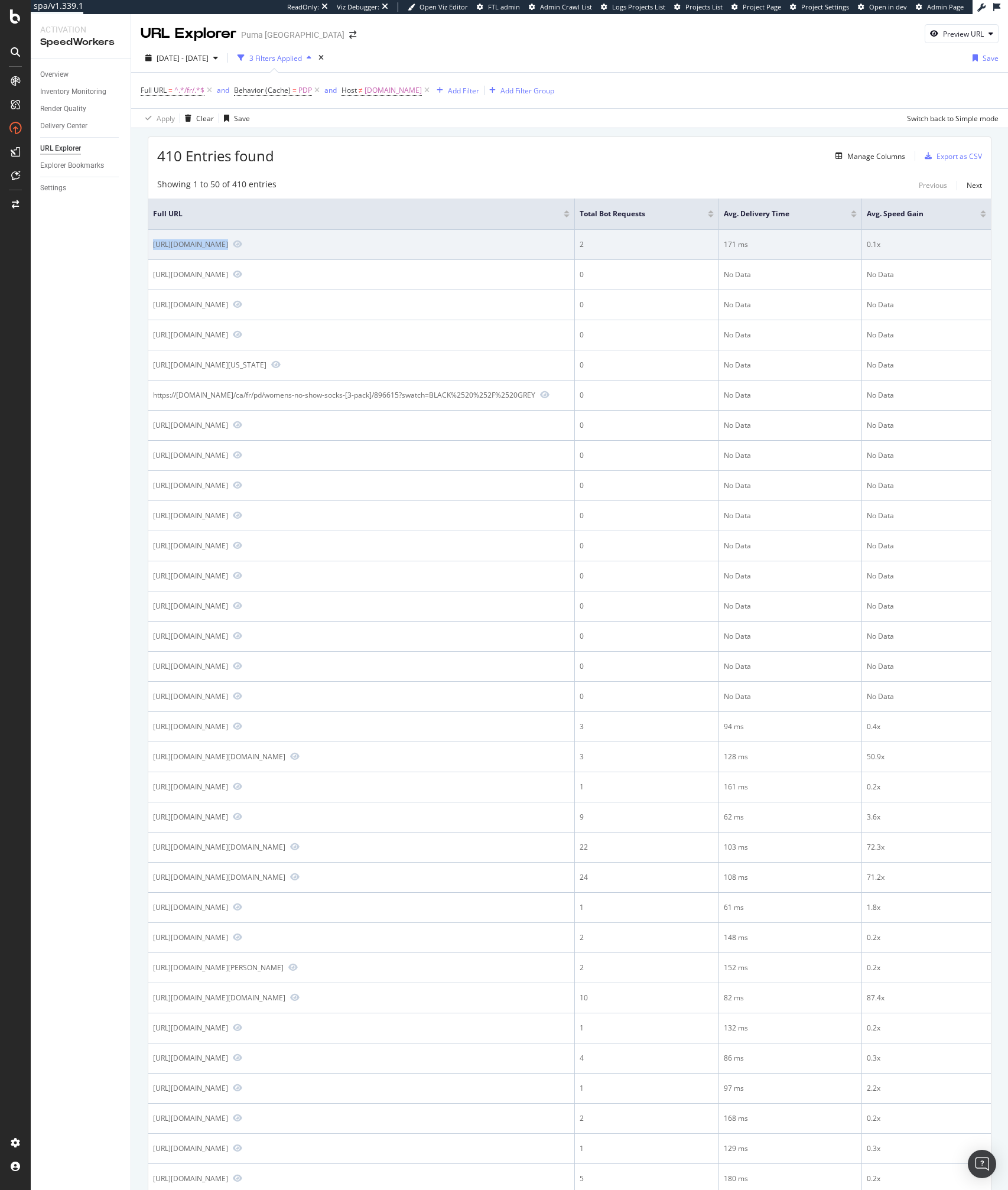
click at [179, 247] on div "[URL][DOMAIN_NAME]" at bounding box center [191, 244] width 75 height 10
copy div "[URL][DOMAIN_NAME]"
click at [242, 244] on icon "Preview https://us.puma.com/ca/fr/pd/premium-archive-bb-cap/021965" at bounding box center [237, 244] width 10 height 8
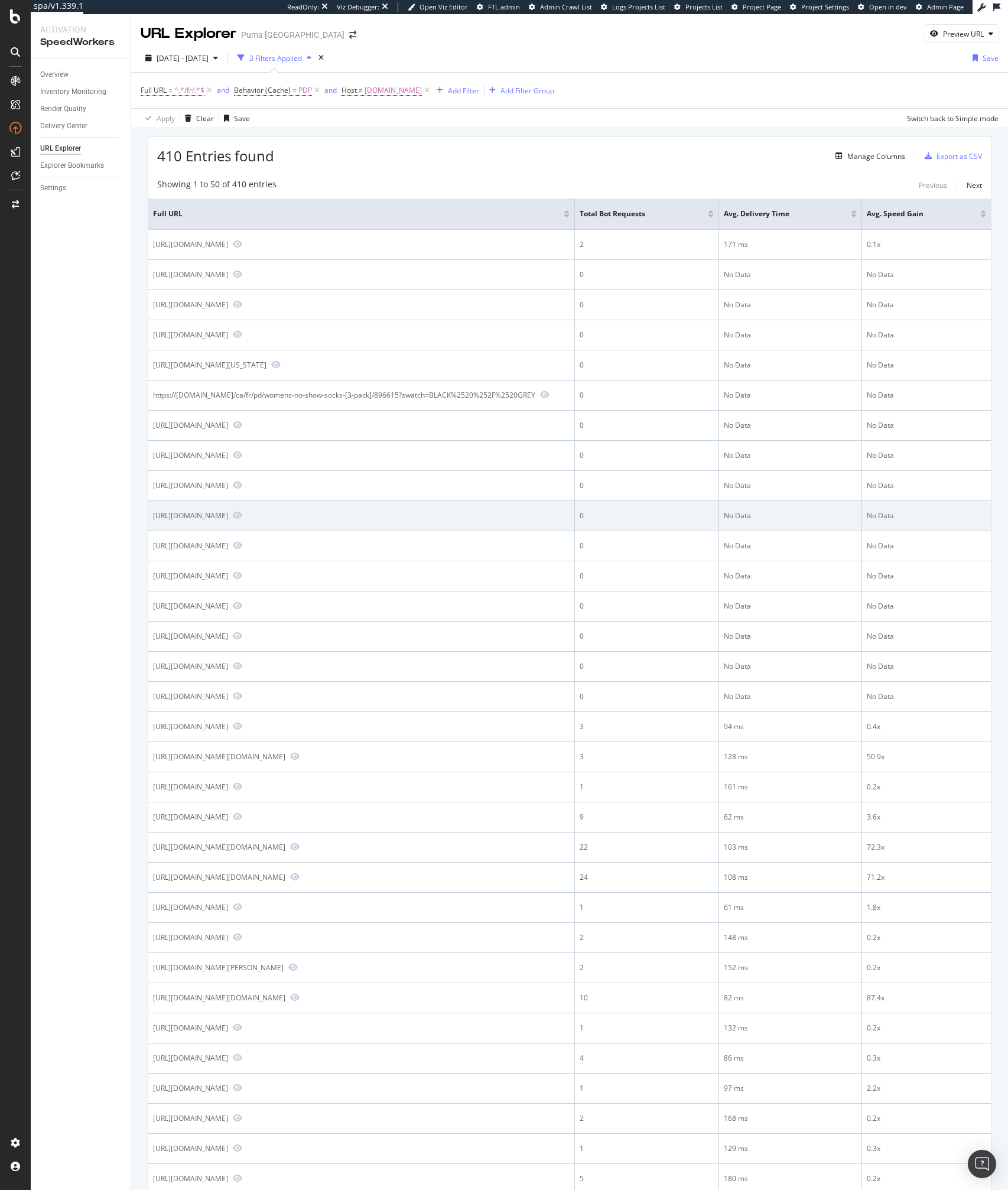
click at [228, 514] on div "https://us.puma.com/ca/fr/pd/rs-x-winterized-sneakers/370522" at bounding box center [191, 515] width 75 height 10
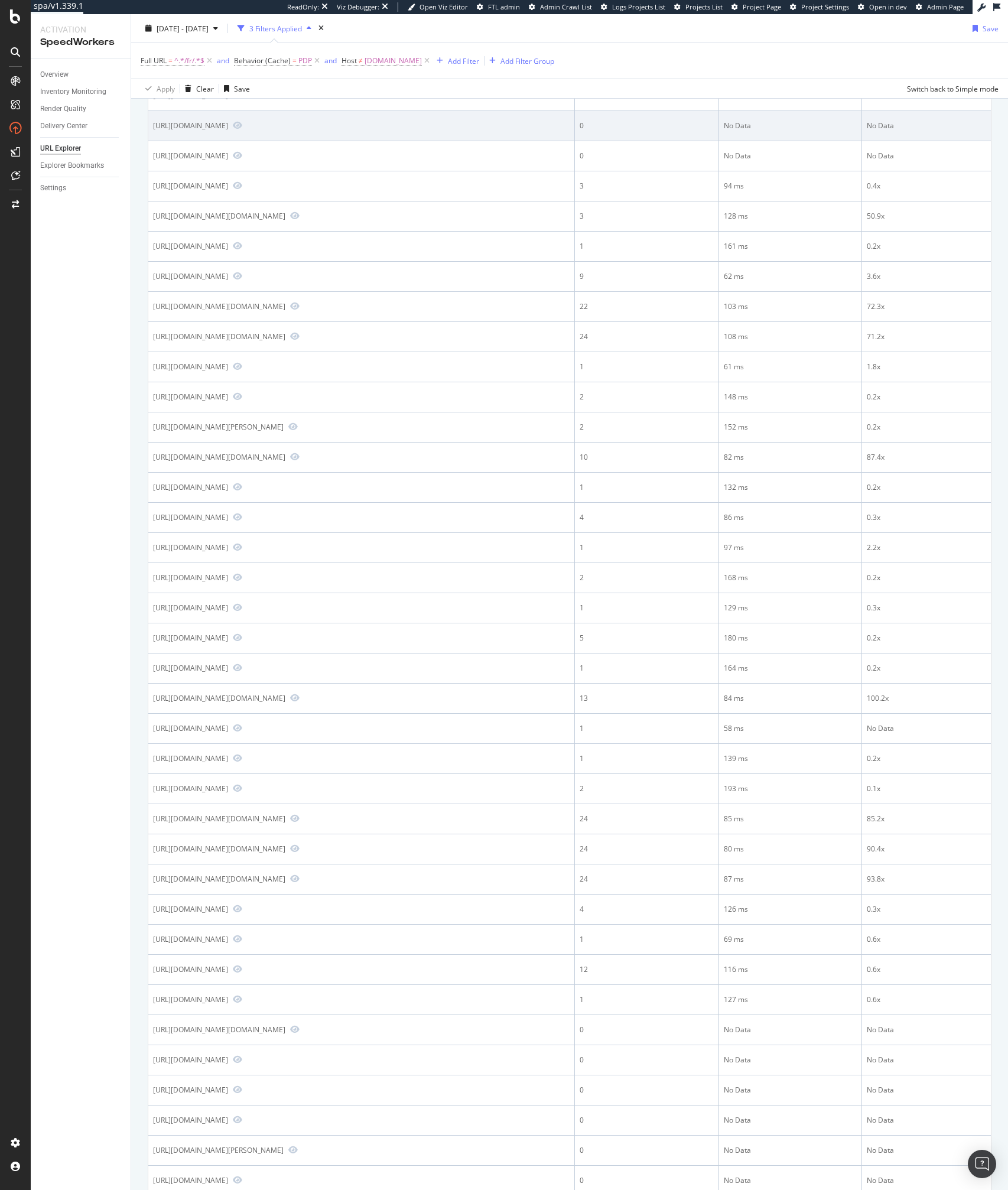
scroll to position [625, 0]
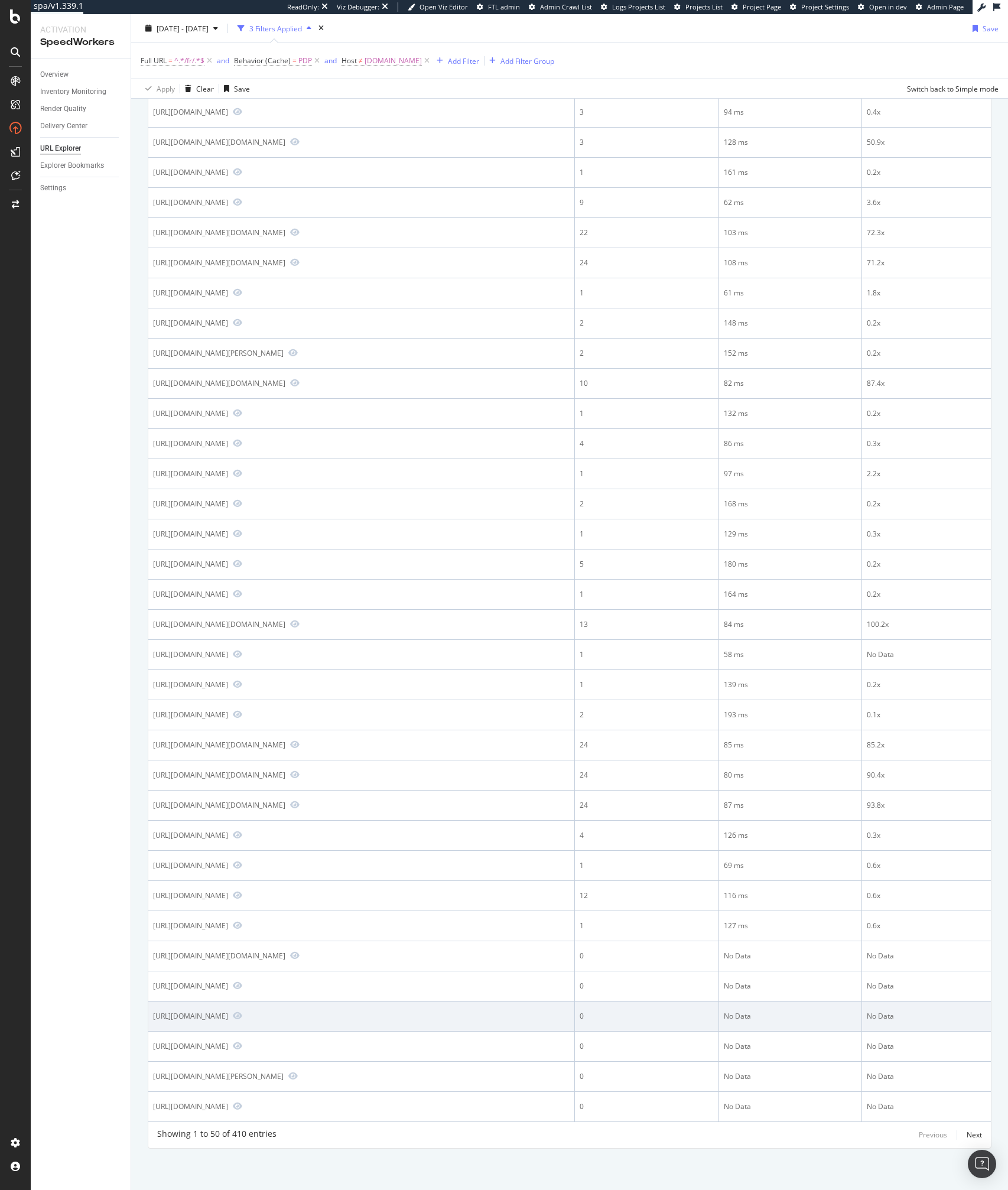
click at [228, 1017] on div "https://us.puma.com/ca/fr/pd/fusion-womens-polo/595825?size=0120&swatch=02" at bounding box center [191, 1016] width 75 height 10
copy div "https://us.puma.com/ca/fr/pd/fusion-womens-polo/595825?size=0120&swatch=02"
click at [242, 1016] on icon "Preview https://us.puma.com/ca/fr/pd/fusion-womens-polo/595825?size=0120&swatch…" at bounding box center [237, 1015] width 10 height 8
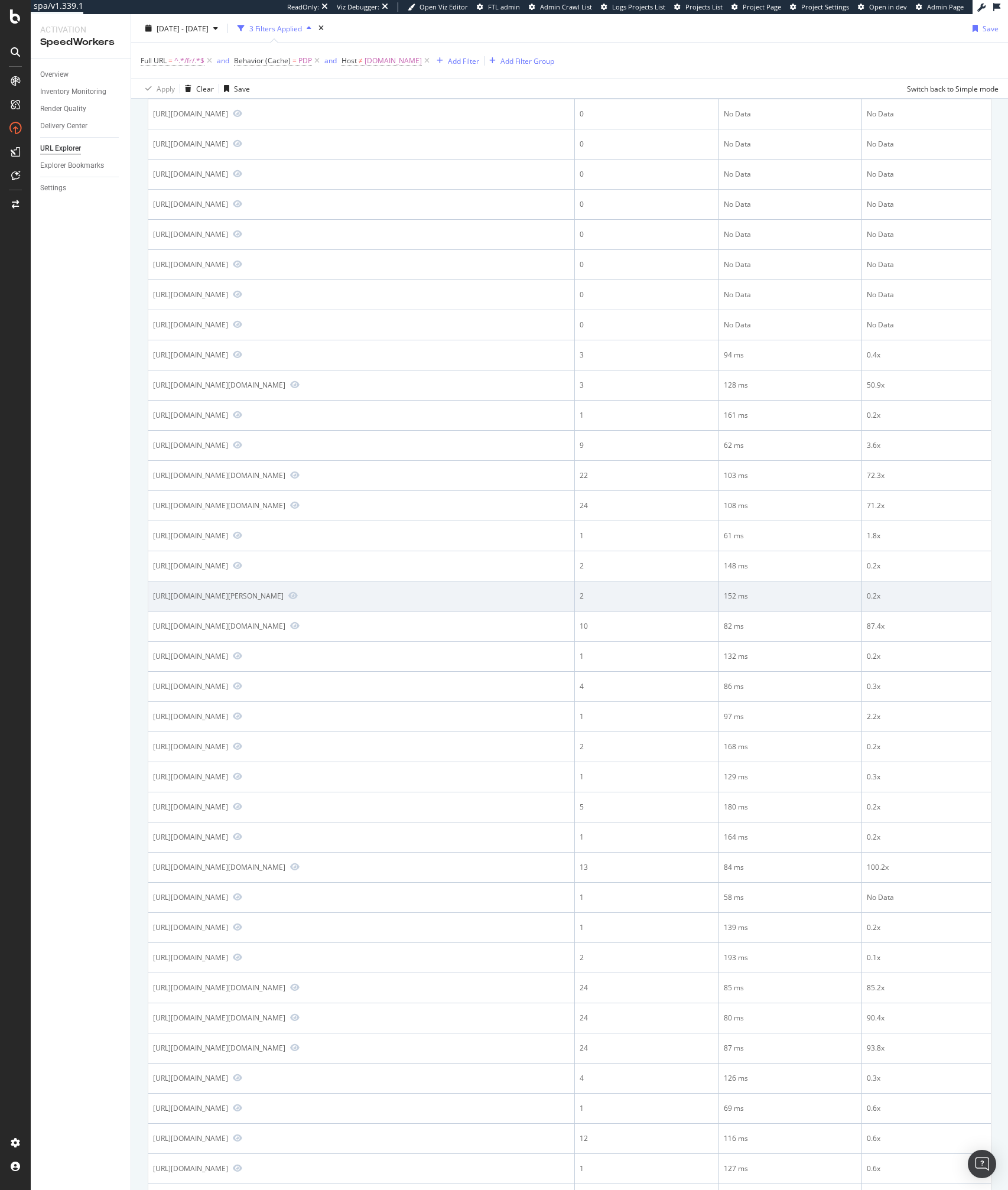
scroll to position [198, 0]
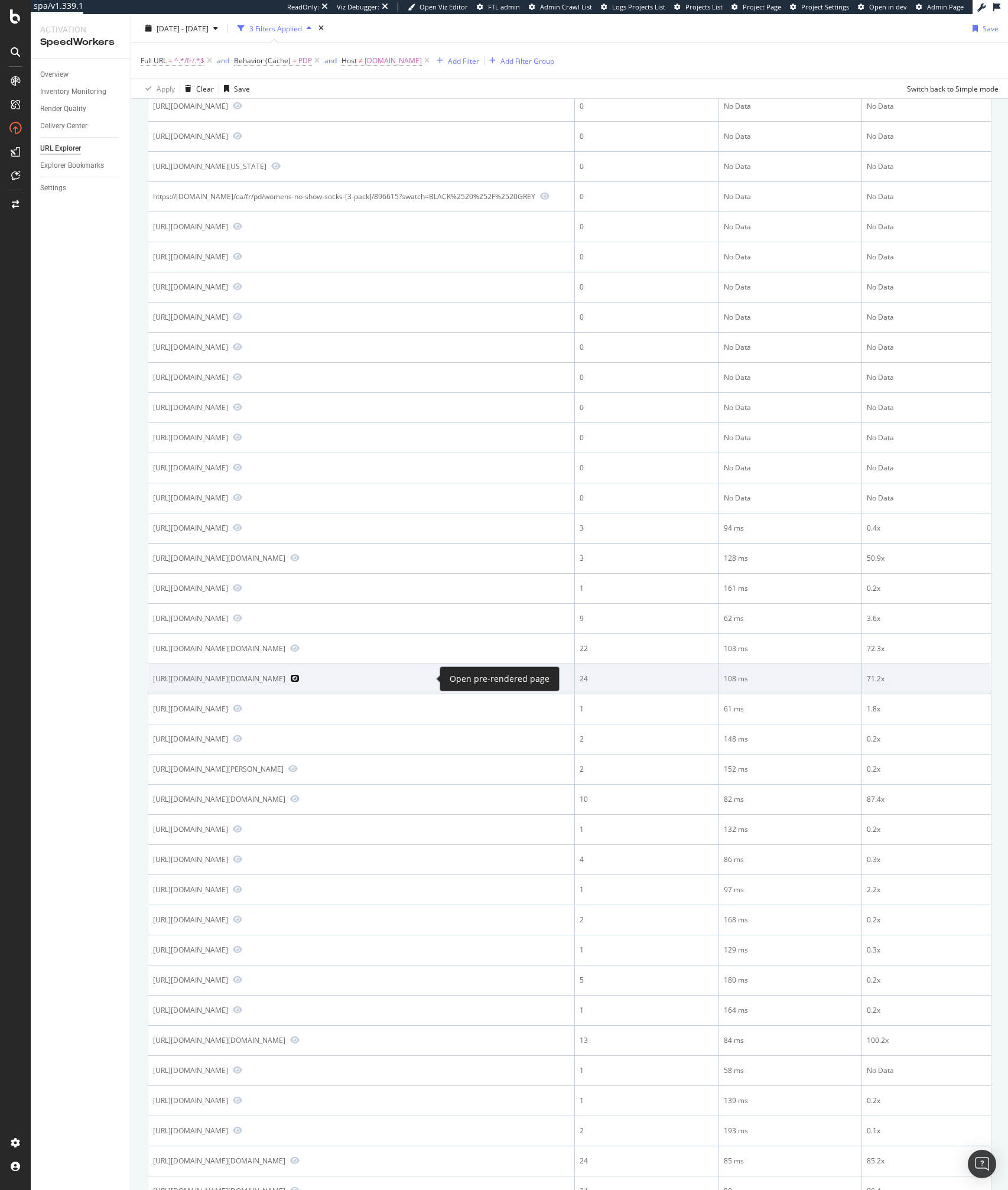
click at [300, 679] on icon "Preview https://us.puma.com/us/en/pd/puma-squad-tee-youth/sn.puma.com/sn/fr/home" at bounding box center [295, 678] width 10 height 8
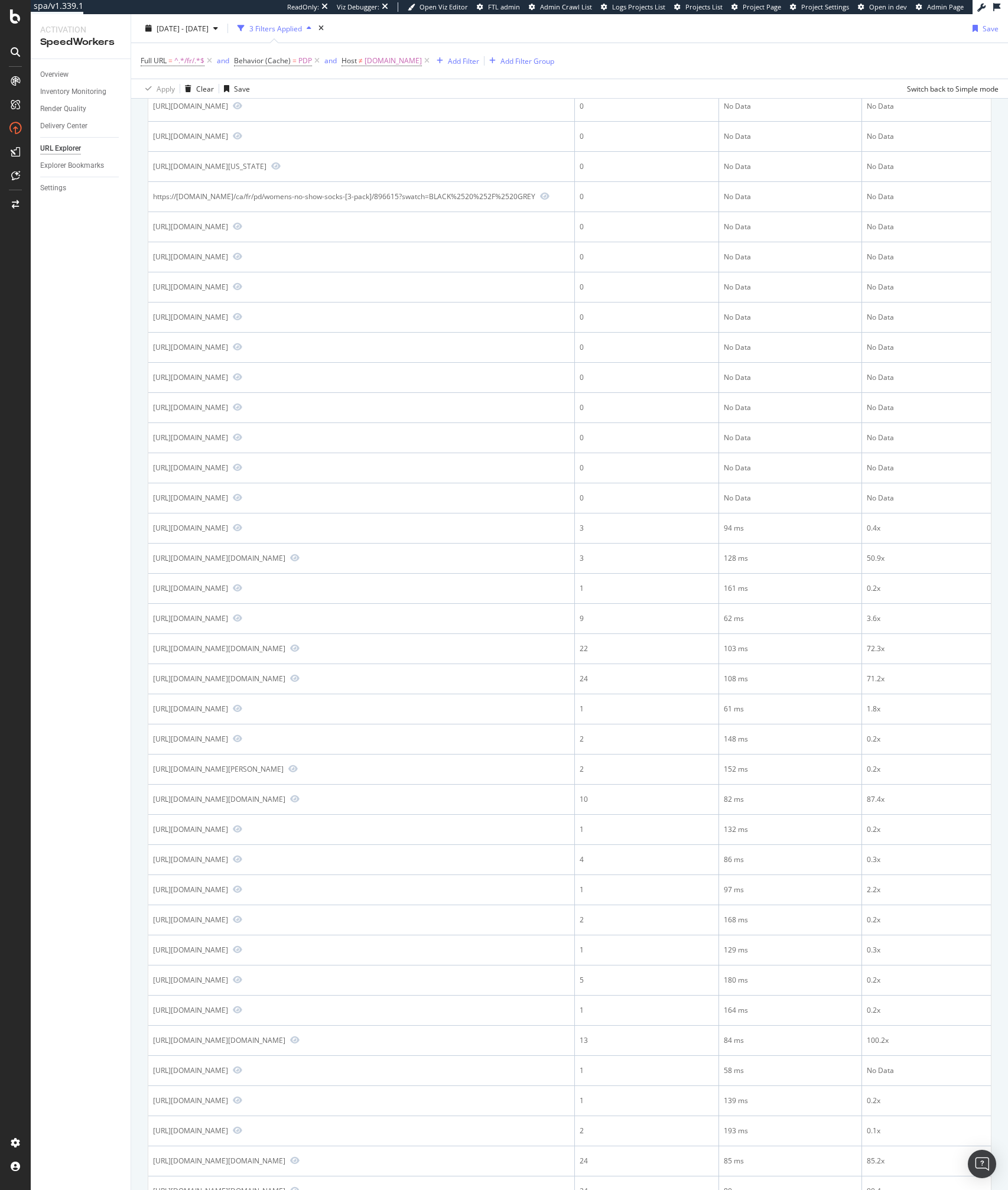
click at [104, 831] on div "Overview Inventory Monitoring Render Quality Delivery Center URL Explorer Explo…" at bounding box center [80, 624] width 100 height 1131
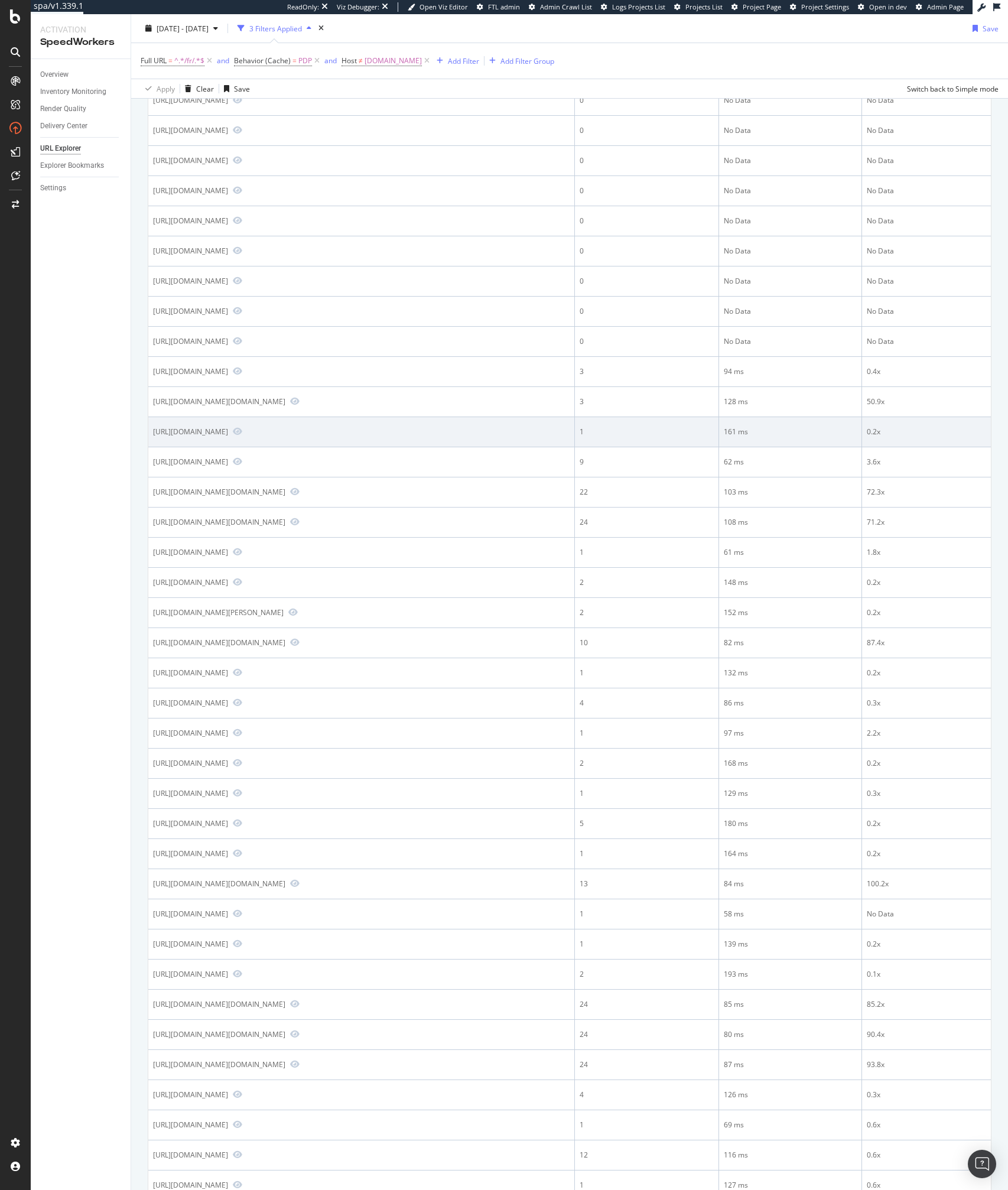
scroll to position [625, 0]
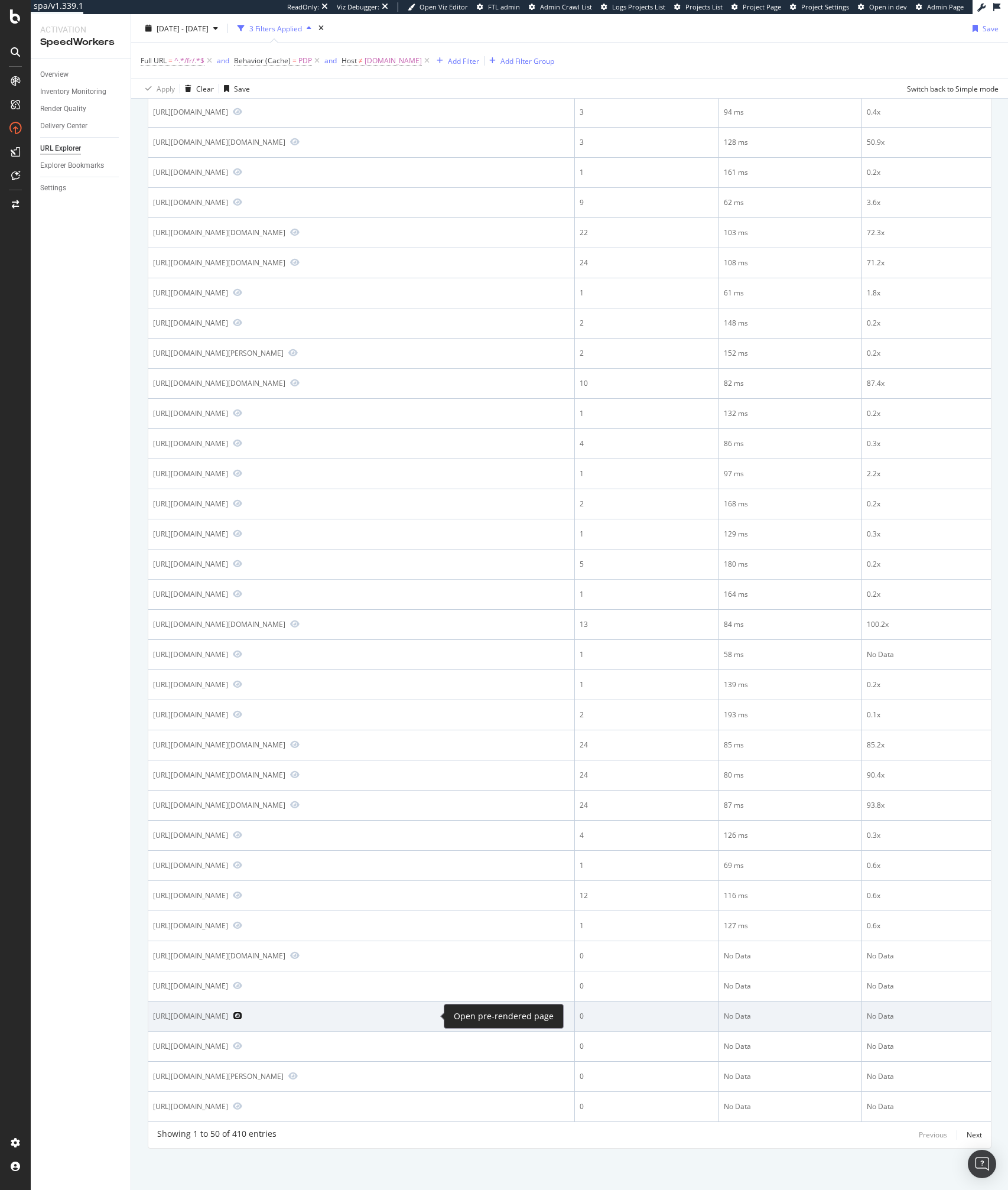
click at [242, 1019] on icon "Preview https://us.puma.com/ca/fr/pd/fusion-womens-polo/595825?size=0120&swatch…" at bounding box center [237, 1015] width 10 height 8
